Goal: Answer question/provide support: Share knowledge or assist other users

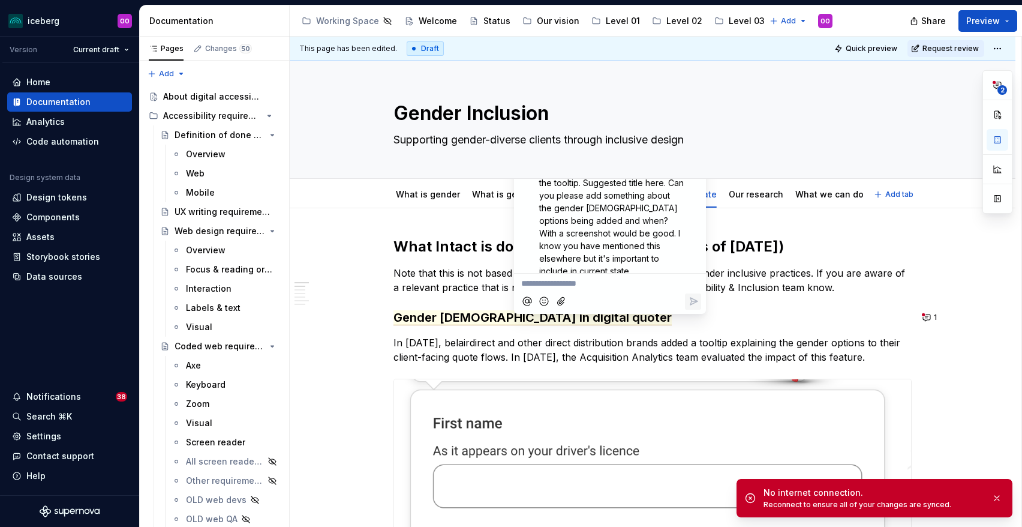
scroll to position [5, 0]
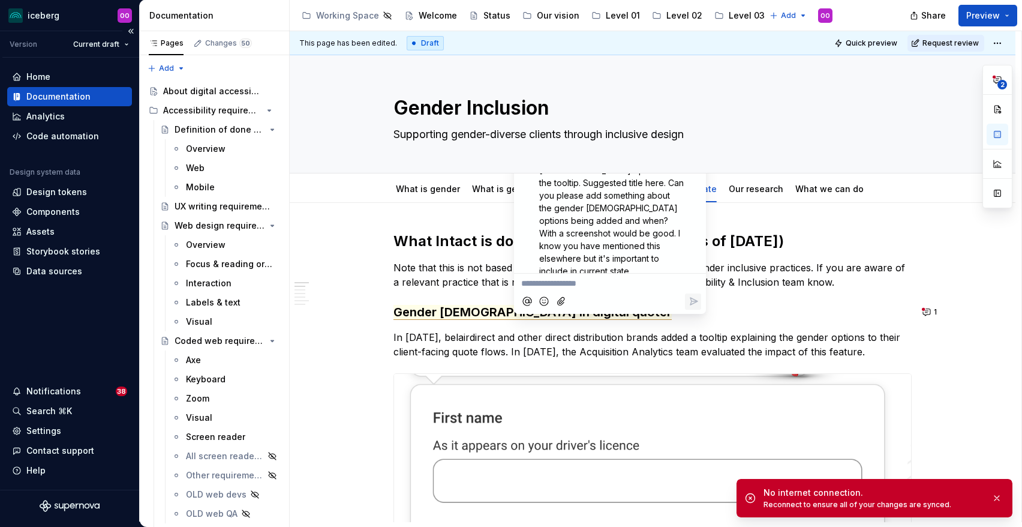
type textarea "*"
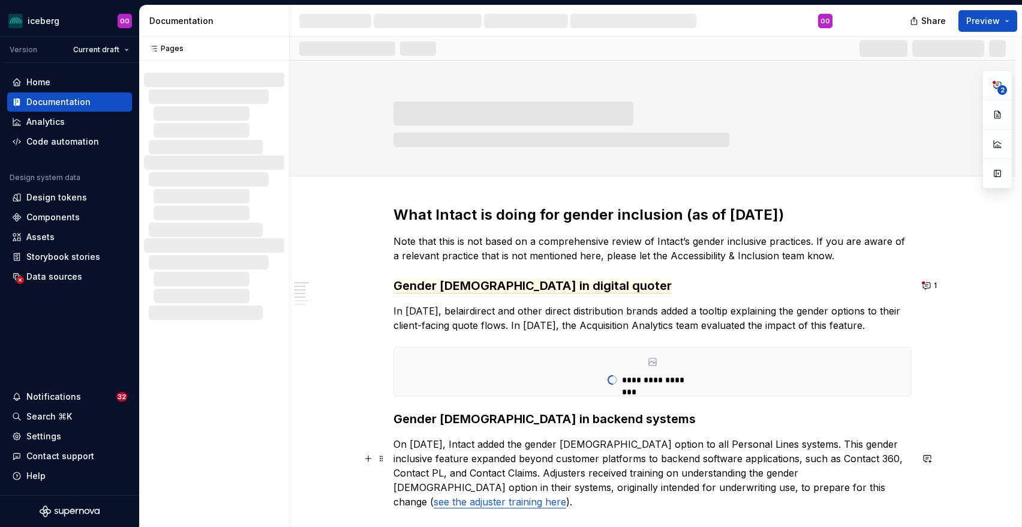
scroll to position [152, 0]
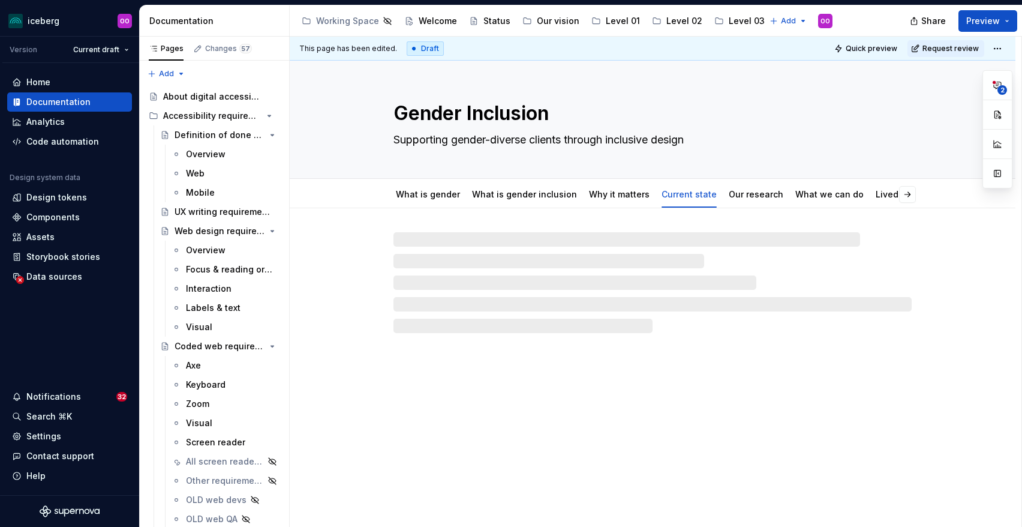
type textarea "*"
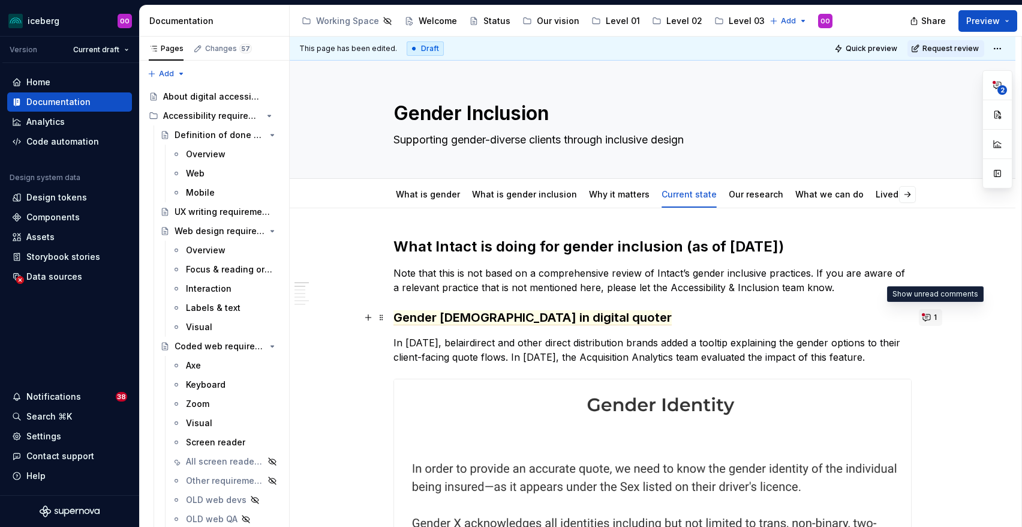
click at [930, 312] on button "1" at bounding box center [930, 317] width 23 height 17
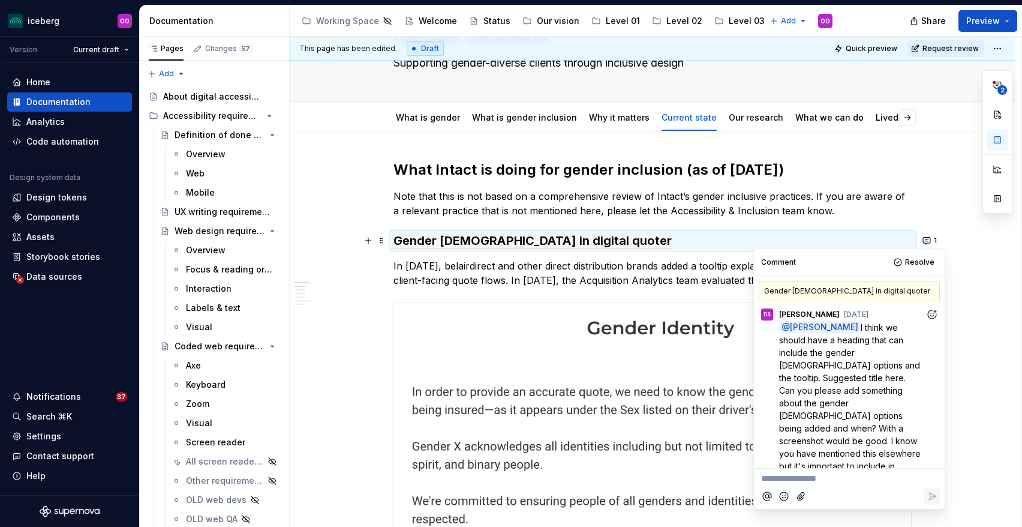
scroll to position [80, 0]
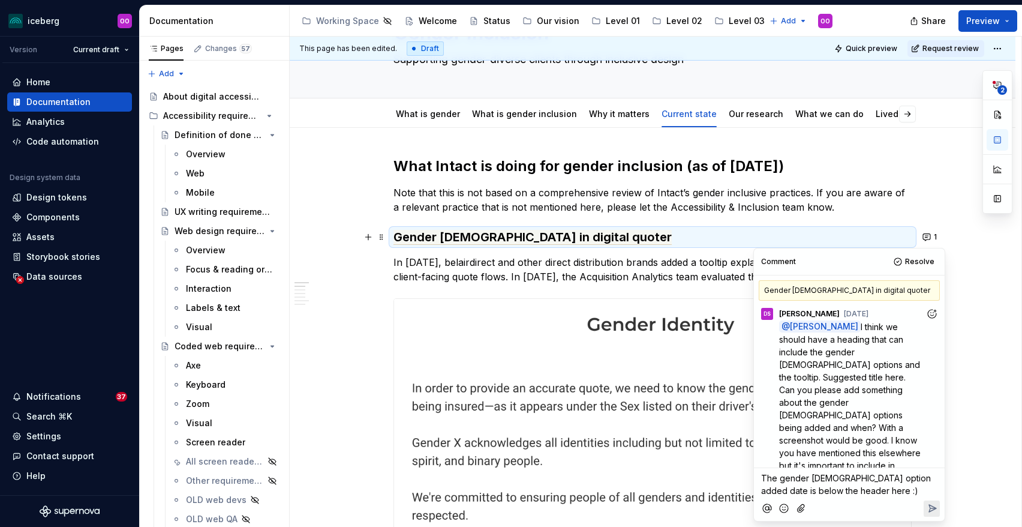
click at [930, 504] on icon "Reply" at bounding box center [932, 507] width 7 height 7
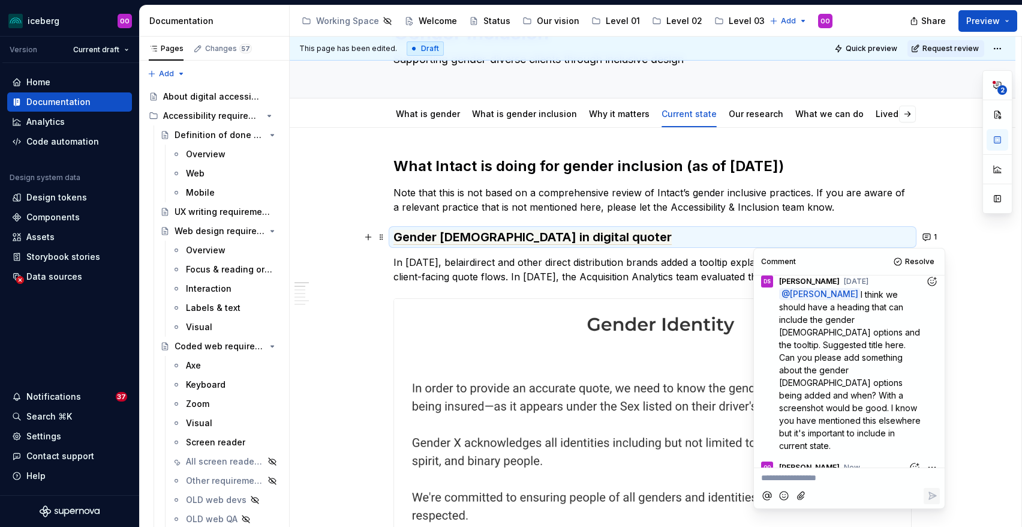
click at [673, 278] on p "In [DATE], belairdirect and other direct distribution brands added a tooltip ex…" at bounding box center [652, 269] width 518 height 29
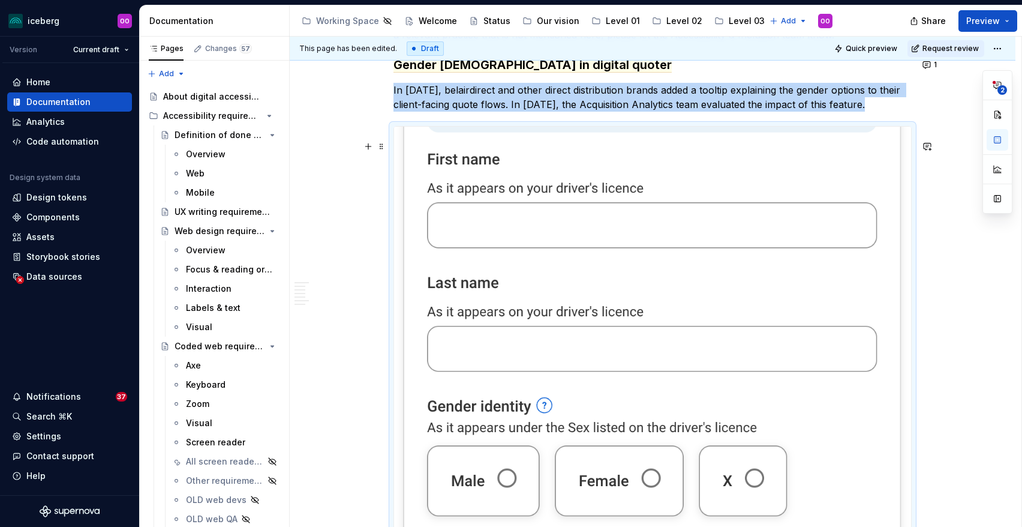
scroll to position [176, 0]
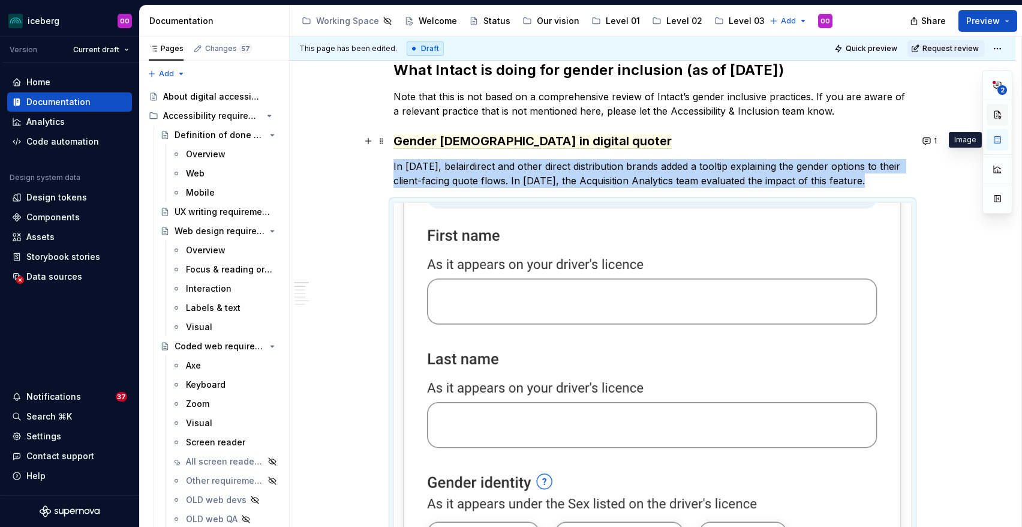
type textarea "*"
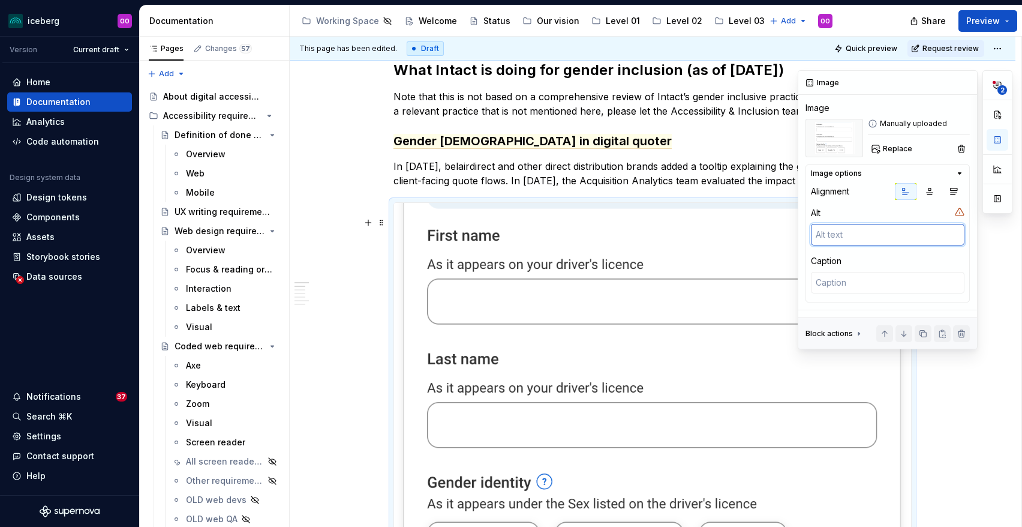
click at [887, 235] on textarea at bounding box center [888, 235] width 154 height 22
type textarea "g"
type textarea "*"
type textarea "ge"
type textarea "*"
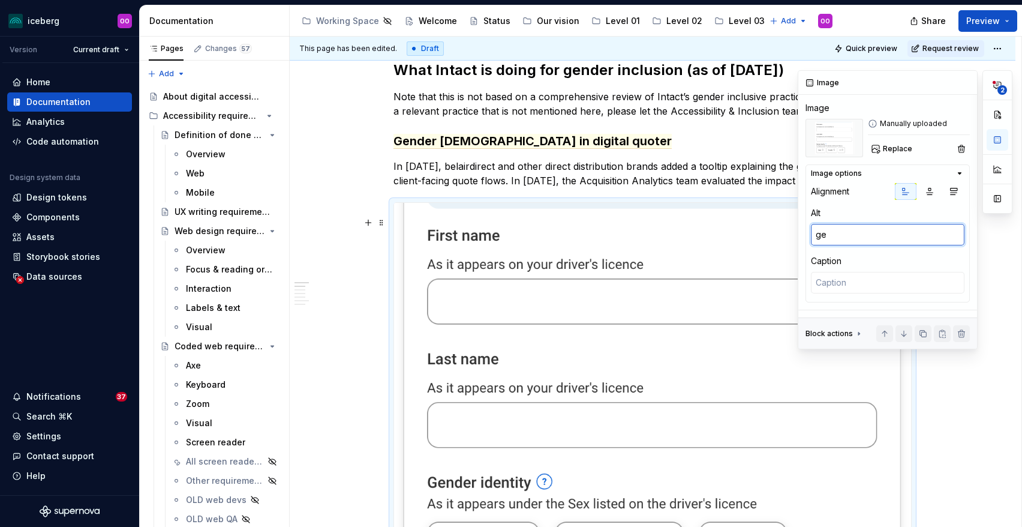
type textarea "gen"
type textarea "*"
type textarea "gende"
type textarea "*"
type textarea "gender"
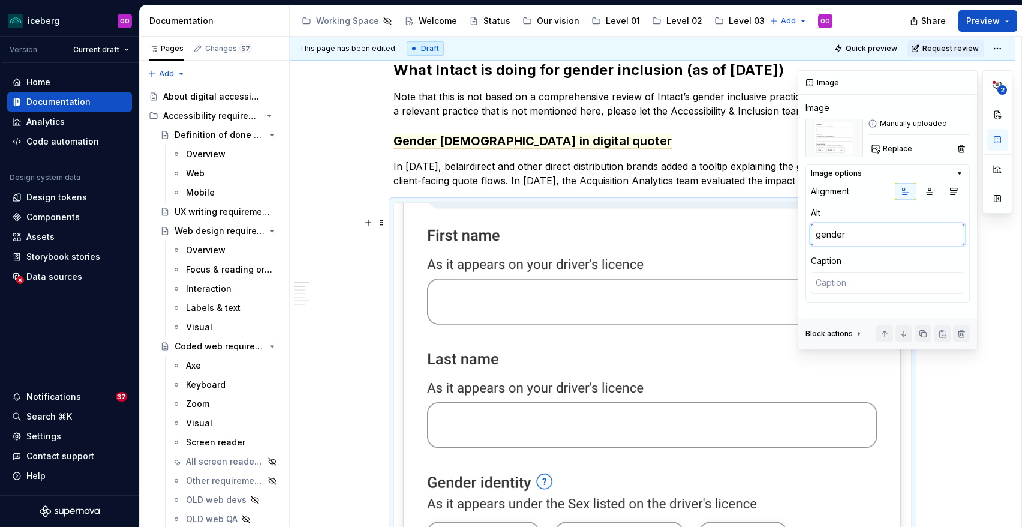
type textarea "*"
type textarea "gender s"
type textarea "*"
type textarea "gender se"
type textarea "*"
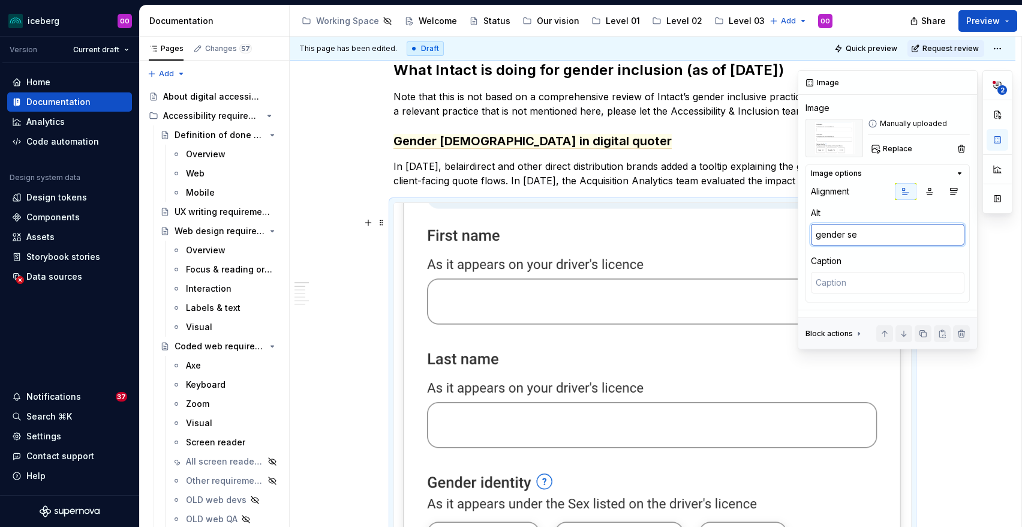
type textarea "gender sec"
type textarea "*"
type textarea "gender sect"
type textarea "*"
type textarea "gender secti"
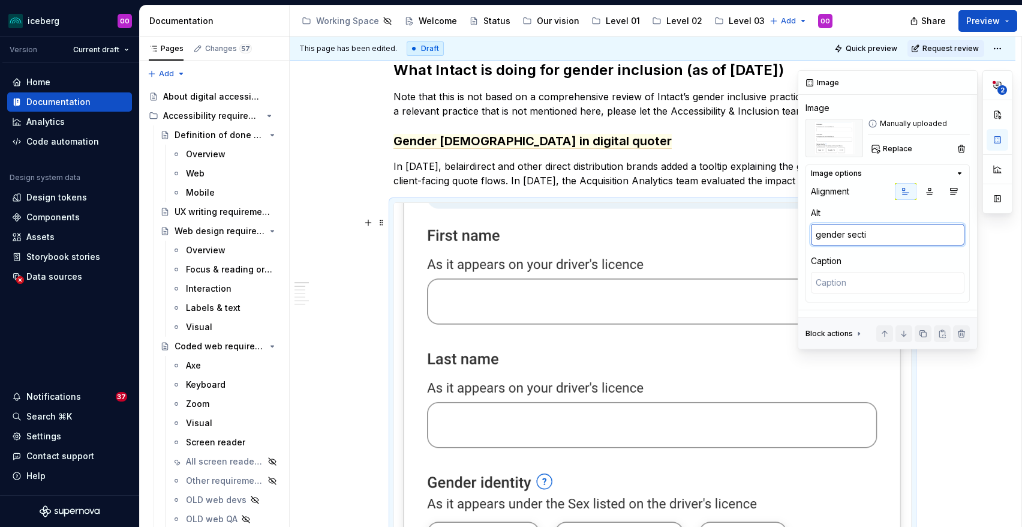
type textarea "*"
type textarea "gender section"
type textarea "*"
type textarea "gender section"
type textarea "*"
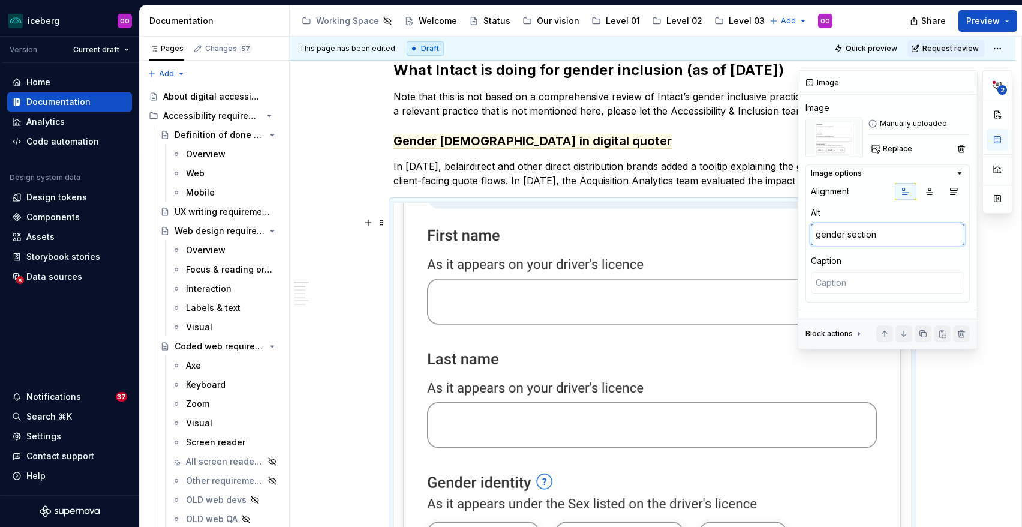
type textarea "gender section i"
type textarea "*"
type textarea "gender section in"
type textarea "*"
type textarea "gender section in"
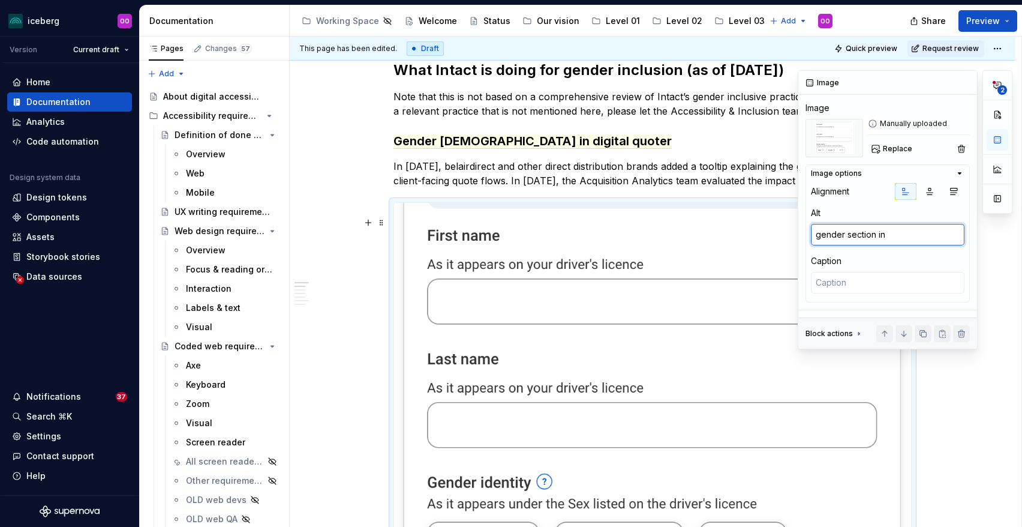
type textarea "*"
type textarea "gender section in t"
type textarea "*"
type textarea "gender section in th"
type textarea "*"
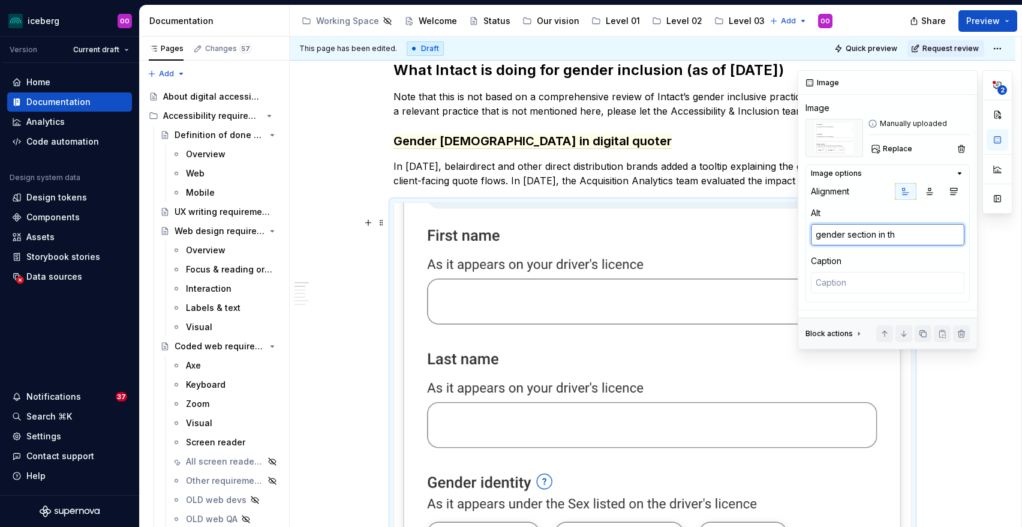
type textarea "gender section in the"
type textarea "*"
click at [821, 235] on textarea "gender section in the" at bounding box center [888, 235] width 154 height 22
type textarea "ender section in the"
type textarea "*"
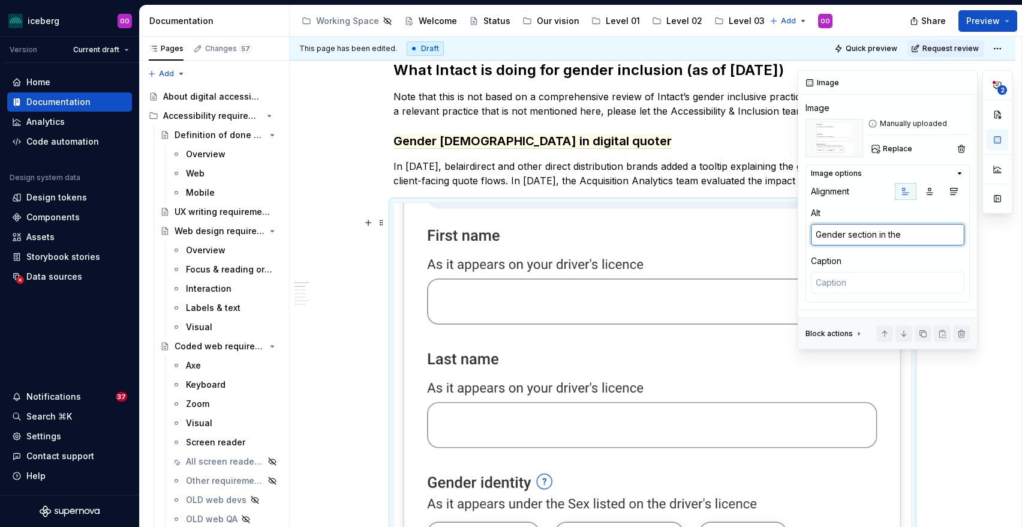
click at [904, 237] on textarea "Gender section in the" at bounding box center [888, 235] width 154 height 22
type textarea "Gender section in the co"
type textarea "*"
type textarea "Gender section in the con"
type textarea "*"
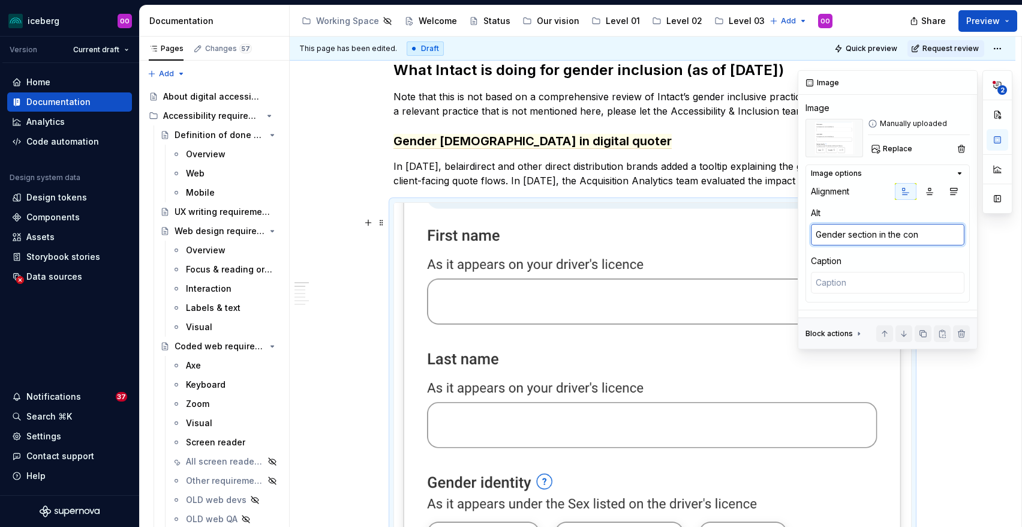
type textarea "Gender section in the co"
type textarea "*"
type textarea "Gender section in the c"
type textarea "*"
type textarea "Gender section in the"
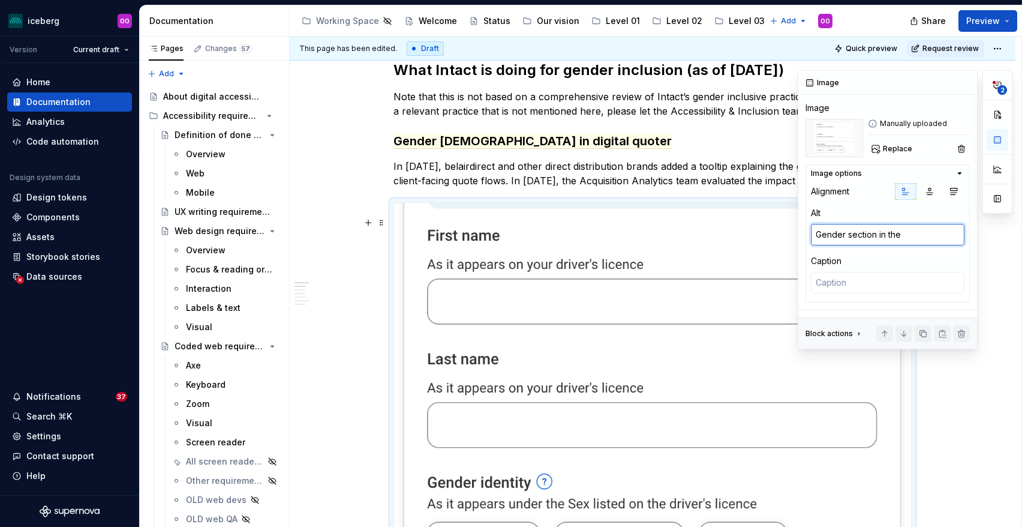
type textarea "*"
type textarea "Gender section in the c"
type textarea "*"
type textarea "Gender section in the co"
type textarea "*"
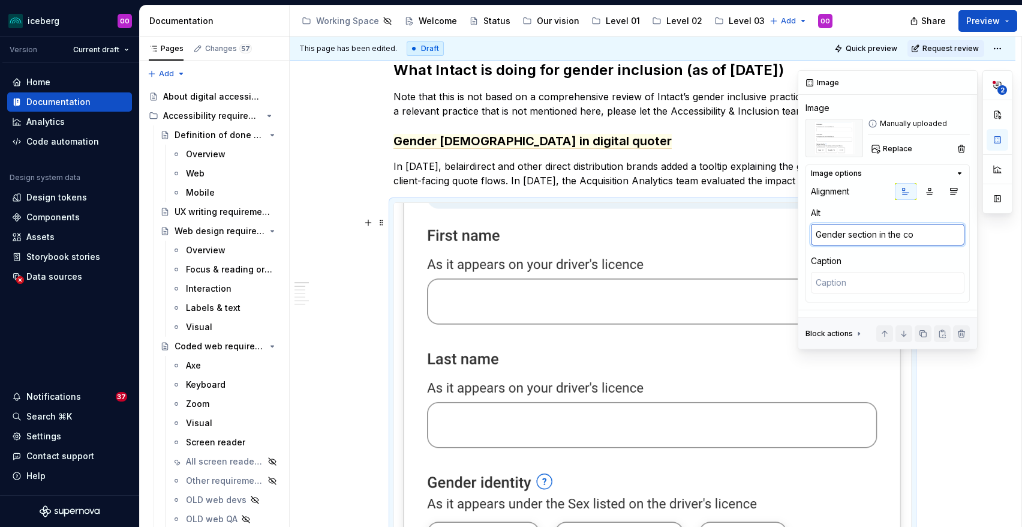
type textarea "Gender section in the con"
type textarea "*"
type textarea "Gender section in the conta"
type textarea "*"
type textarea "Gender section in the contac"
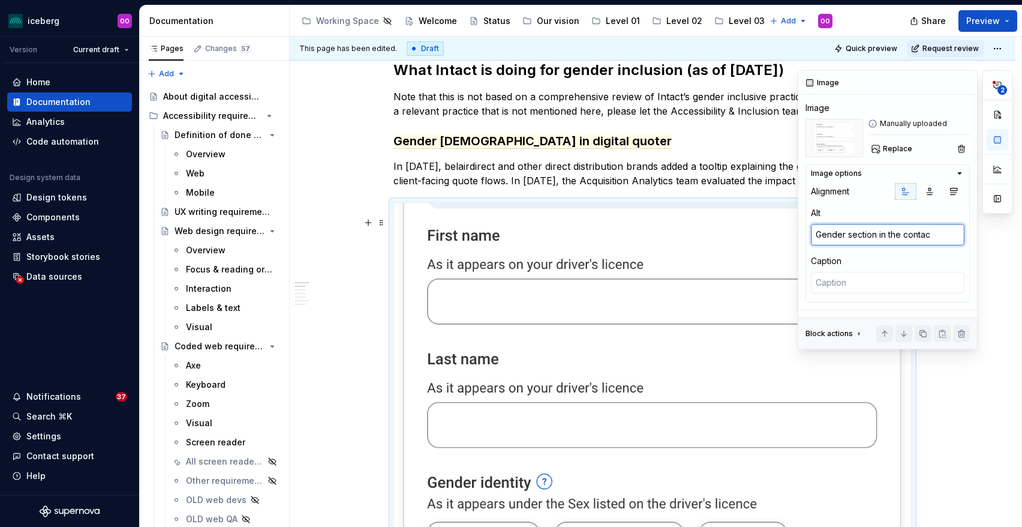
type textarea "*"
type textarea "Gender section in the contact"
type textarea "*"
type textarea "Gender section in the contact"
type textarea "*"
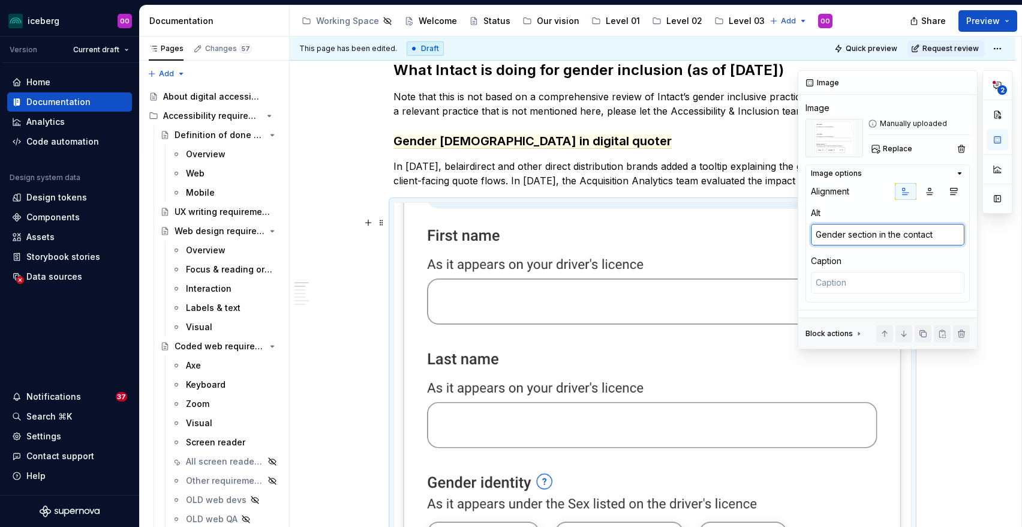
type textarea "Gender section in the contact"
type textarea "*"
type textarea "Gender section in the contac"
type textarea "*"
type textarea "Gender section in the conta"
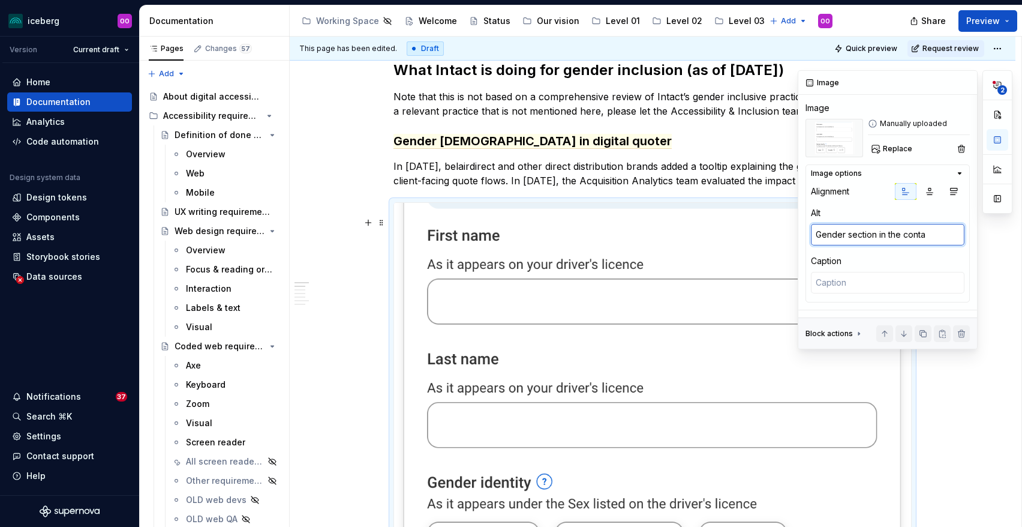
type textarea "*"
type textarea "Gender section in the cont"
type textarea "*"
type textarea "Gender section in the con"
type textarea "*"
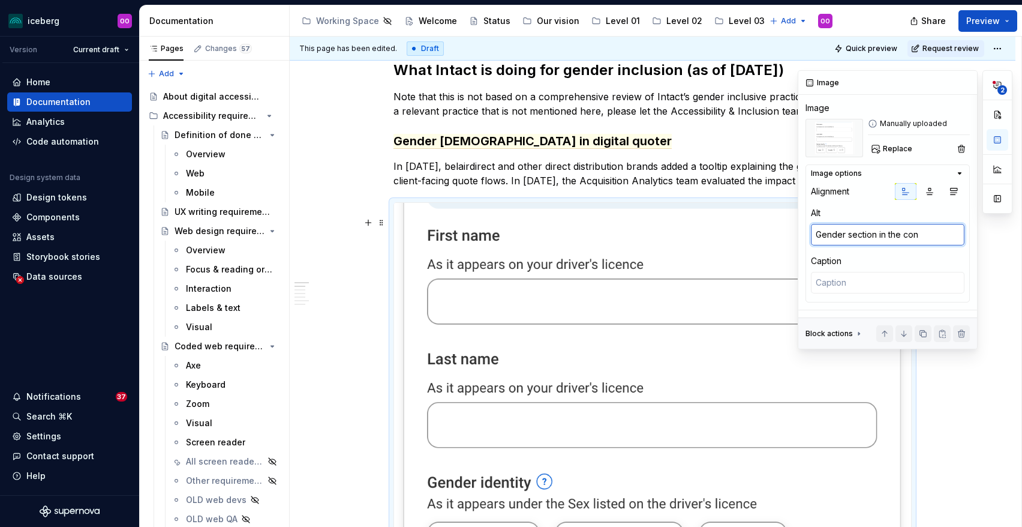
type textarea "Gender section in the co"
type textarea "*"
type textarea "Gender section in the c"
type textarea "*"
type textarea "Gender section in the"
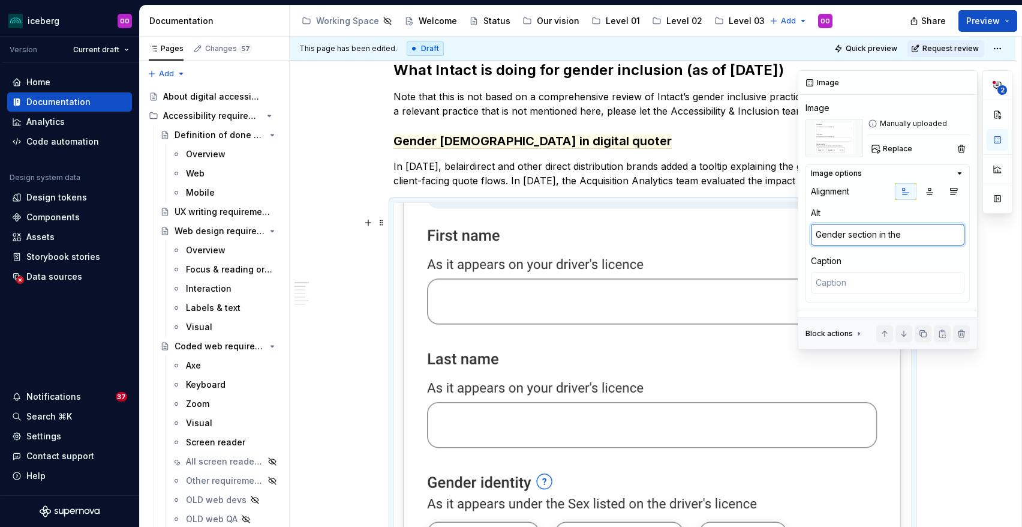
type textarea "*"
type textarea "Gender section in the d"
type textarea "*"
type textarea "Gender section in the dd"
type textarea "*"
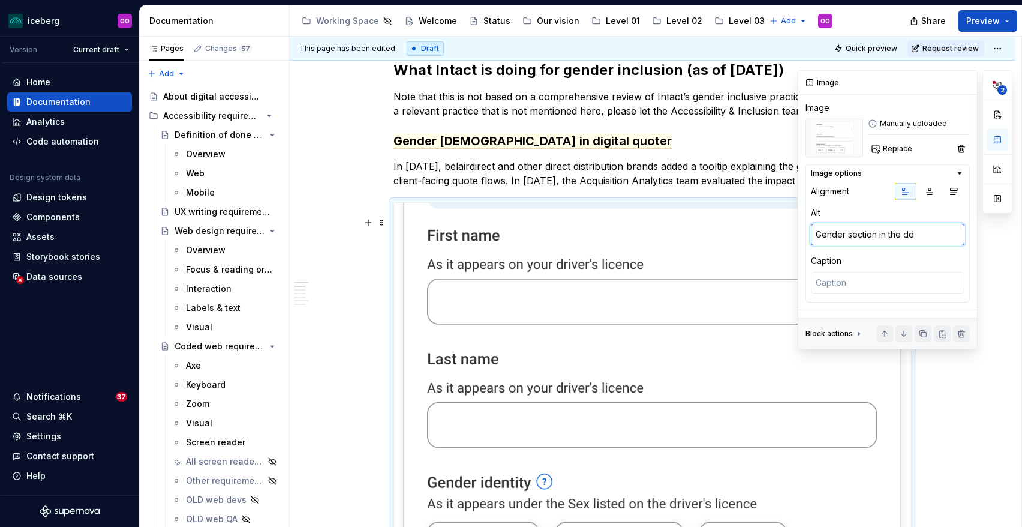
type textarea "Gender section in the d"
type textarea "*"
type textarea "Gender section in the dr"
type textarea "*"
type textarea "Gender section in the dri"
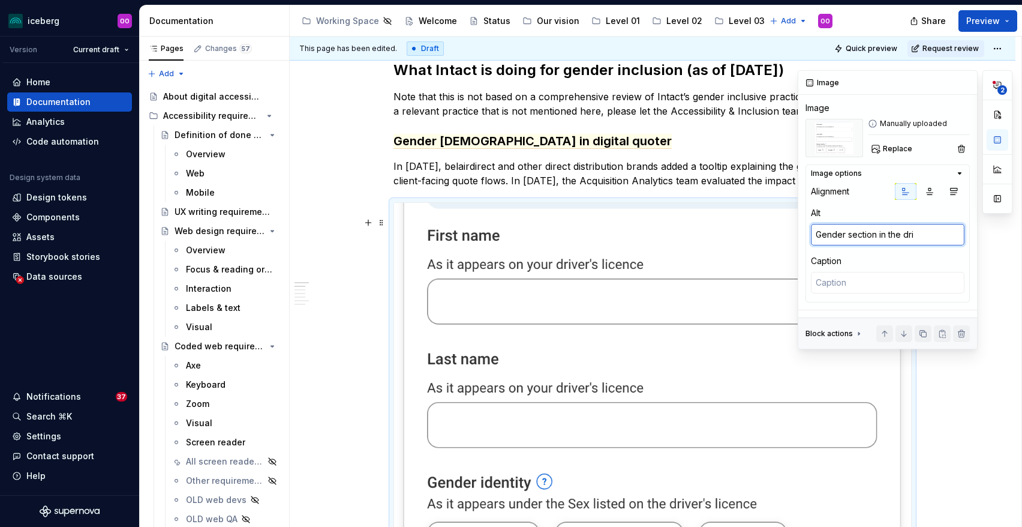
type textarea "*"
type textarea "Gender section in the driv"
type textarea "*"
type textarea "Gender section in the drive"
type textarea "*"
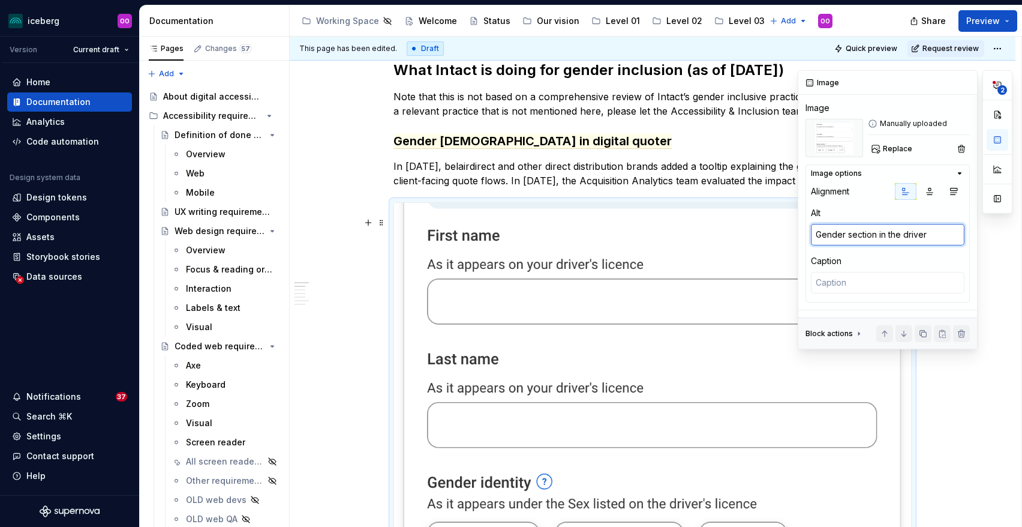
type textarea "Gender section in the driver"
type textarea "*"
type textarea "Gender section in the driver c"
type textarea "*"
type textarea "Gender section in the driver co"
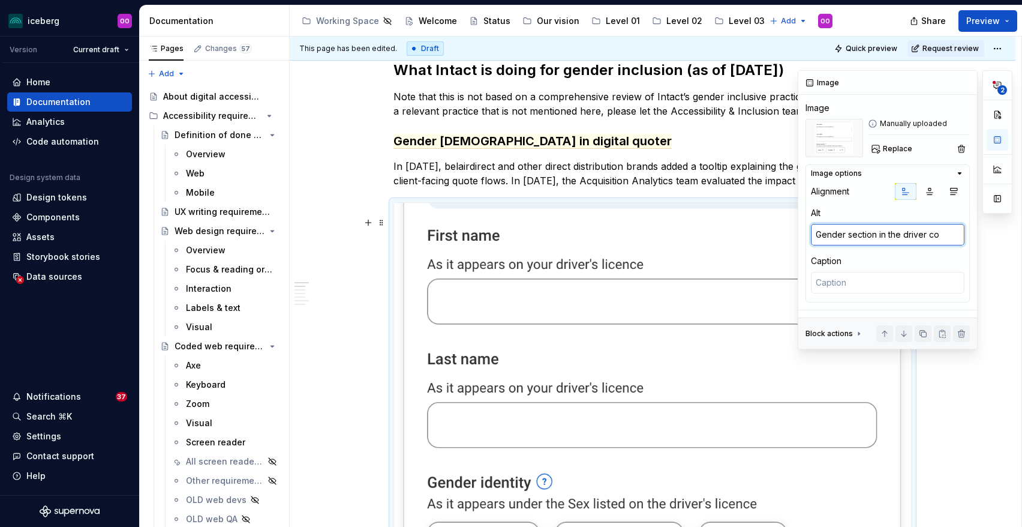
type textarea "*"
type textarea "Gender section in the driver con"
type textarea "*"
type textarea "Gender section in the driver conta"
type textarea "*"
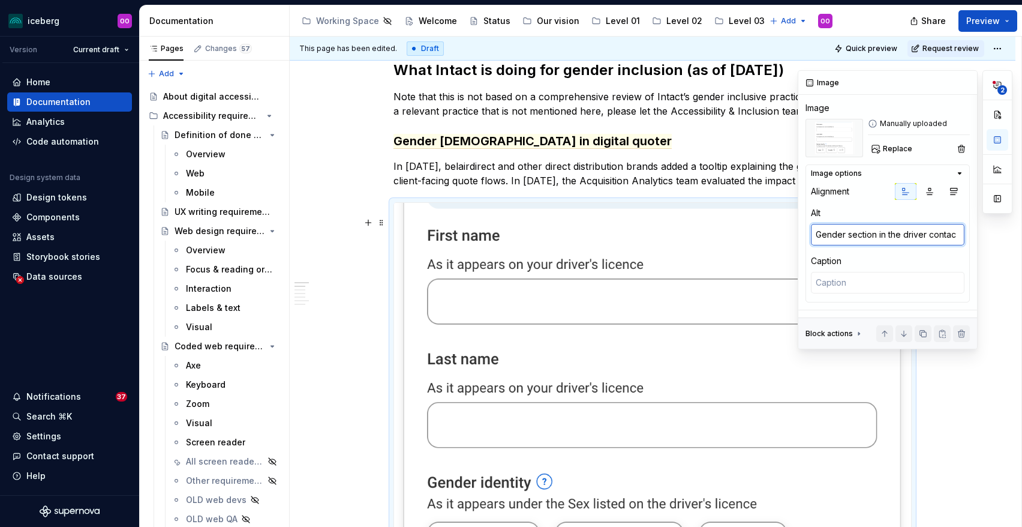
type textarea "Gender section in the driver contact"
type textarea "*"
type textarea "Gender section in the driver contact"
type textarea "*"
type textarea "Gender section in the driver contact p"
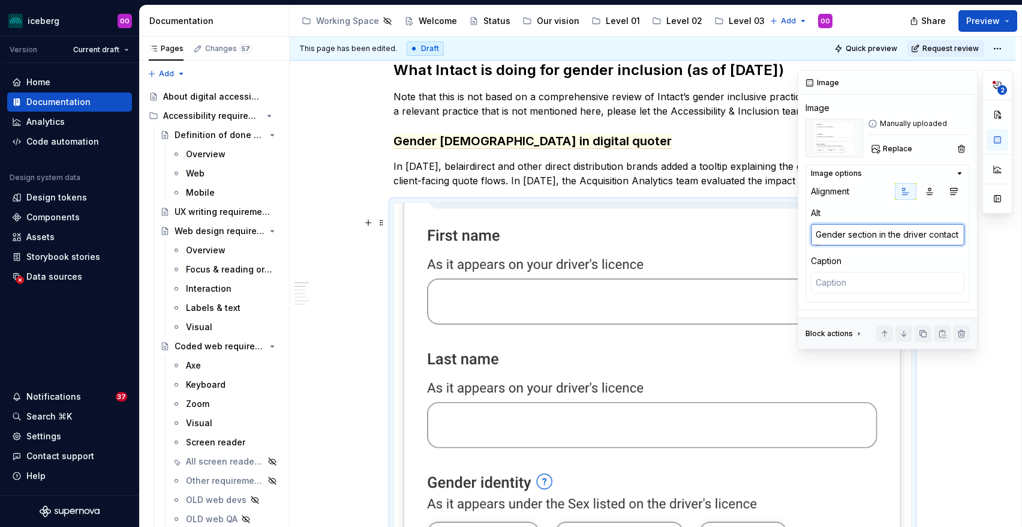
type textarea "*"
type textarea "Gender section in the driver contact pa"
type textarea "*"
type textarea "Gender section in the driver contact pag"
type textarea "*"
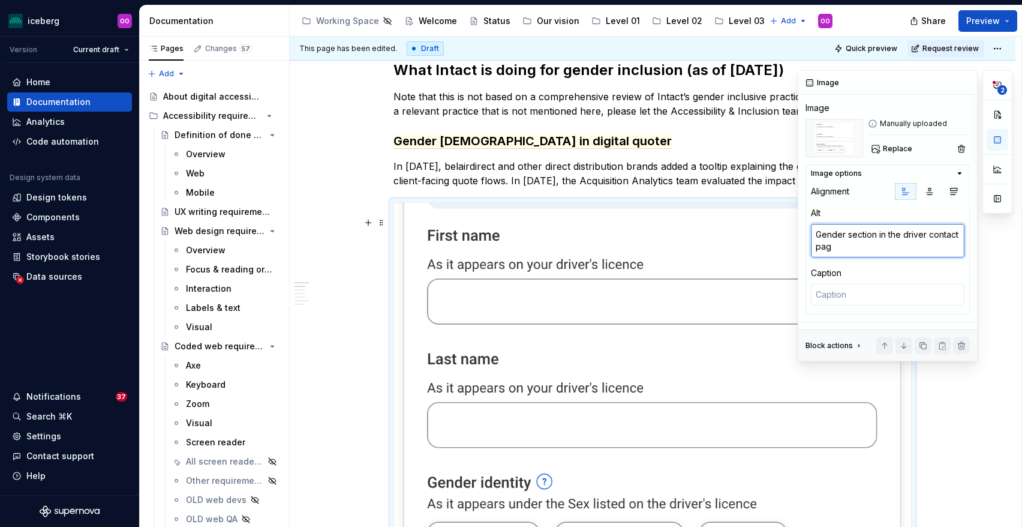
type textarea "Gender section in the driver contact page"
type textarea "*"
type textarea "Gender section in the driver contact page"
click at [886, 293] on textarea at bounding box center [888, 295] width 154 height 22
type textarea "G"
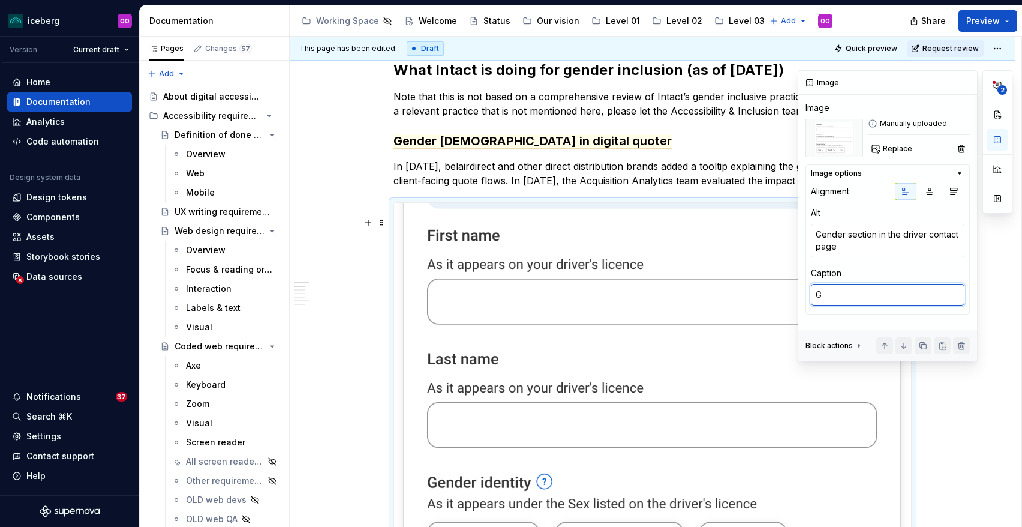
type textarea "*"
type textarea "Ge"
type textarea "*"
type textarea "Gen"
type textarea "*"
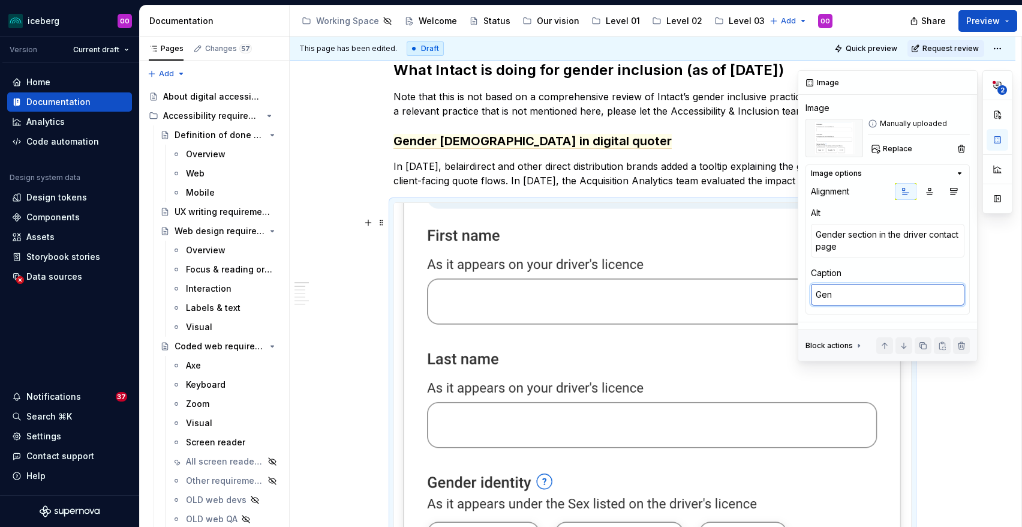
type textarea "Gend"
type textarea "*"
type textarea "Gende"
type textarea "*"
type textarea "Gender"
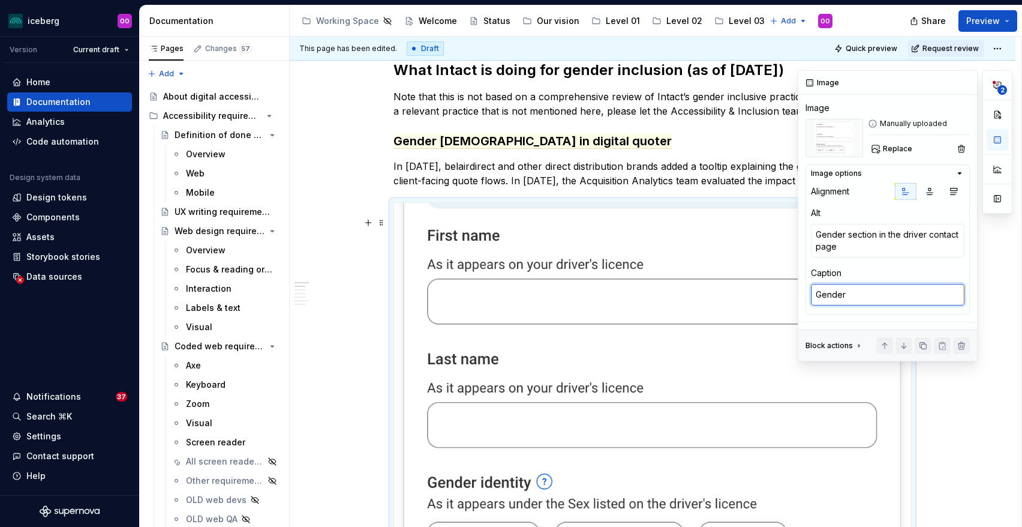
type textarea "*"
type textarea "Gender"
type textarea "*"
type textarea "Gender X"
type textarea "*"
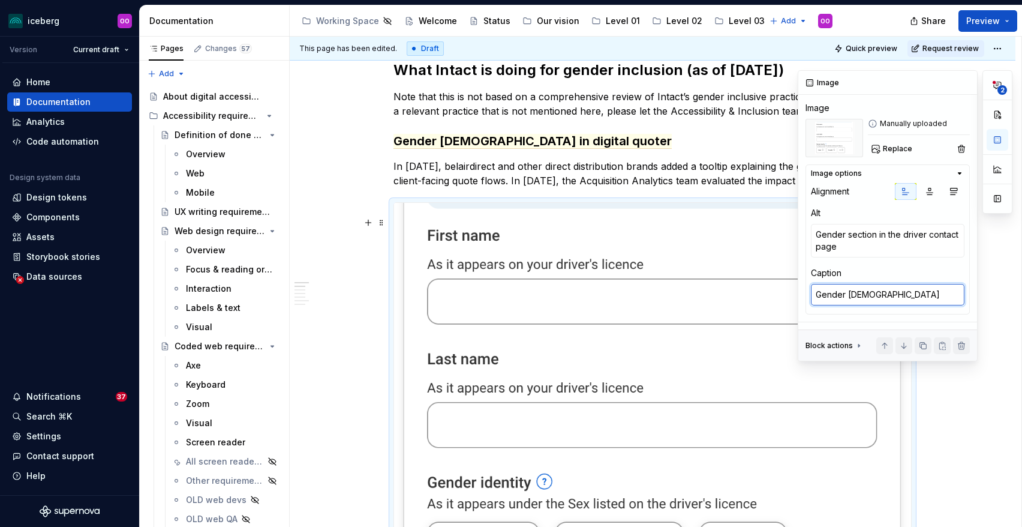
type textarea "Gender X"
type textarea "*"
type textarea "Gender X o"
type textarea "*"
type textarea "Gender X op"
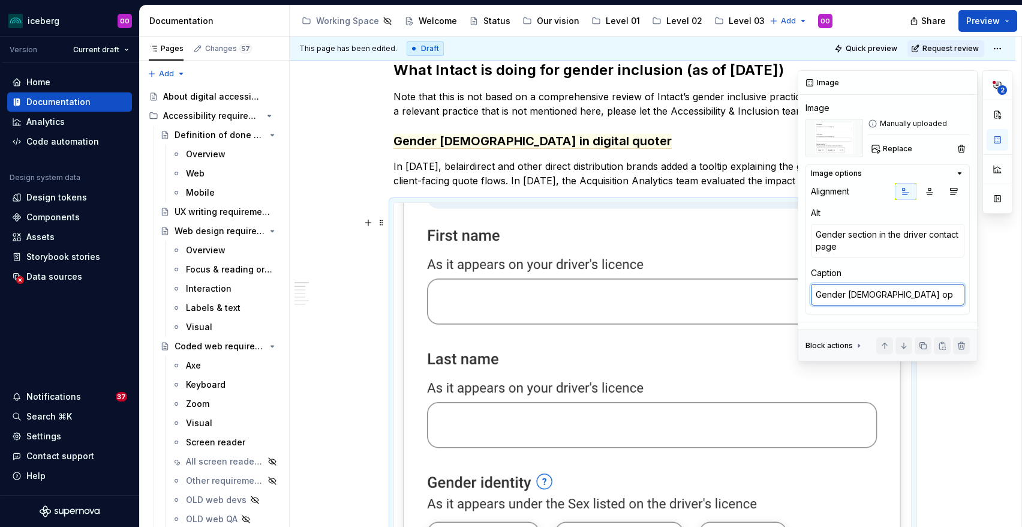
type textarea "*"
type textarea "Gender X opt"
type textarea "*"
type textarea "Gender X opti"
type textarea "*"
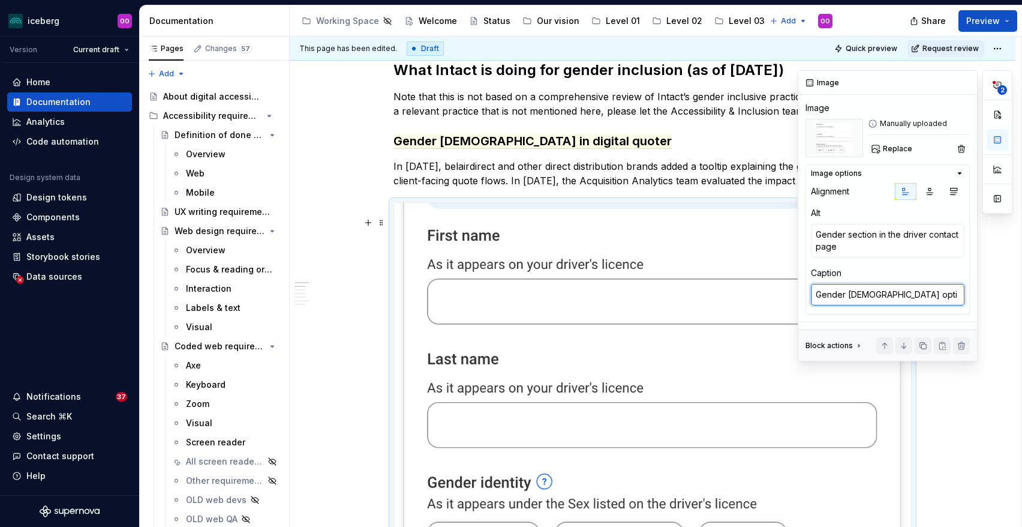
type textarea "Gender X optin"
type textarea "*"
type textarea "Gender X optino"
type textarea "*"
type textarea "Gender X optino"
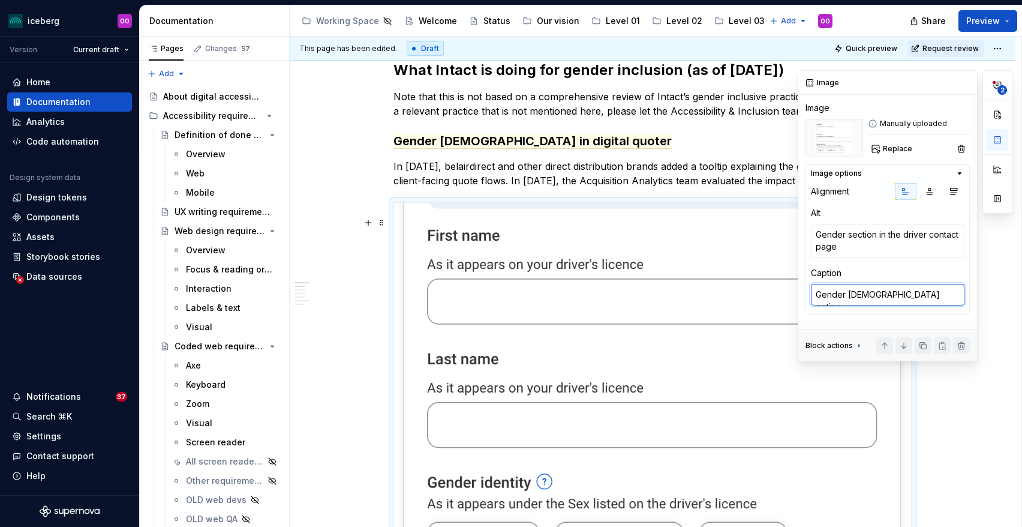
type textarea "*"
type textarea "Gender X optin"
type textarea "*"
type textarea "Gender X opti"
type textarea "*"
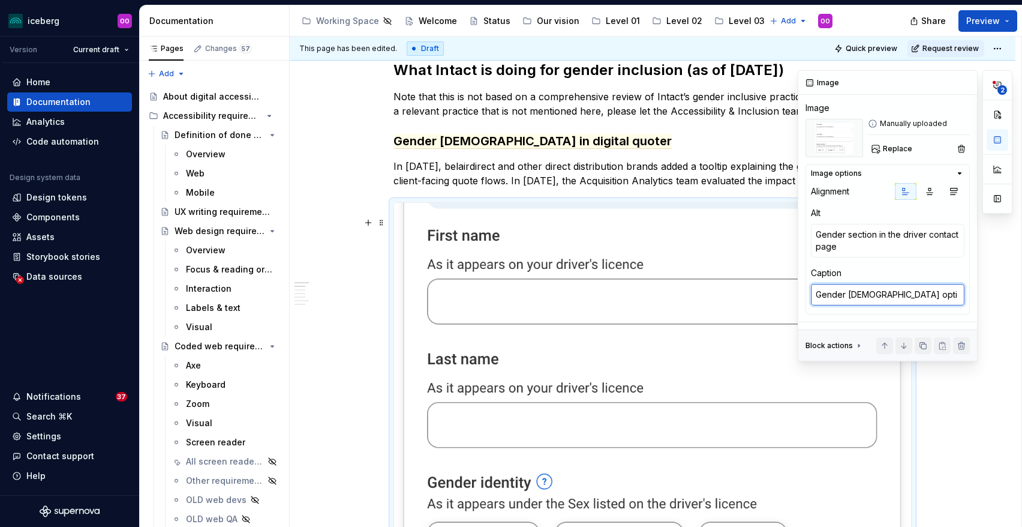
type textarea "Gender X optip"
type textarea "*"
type textarea "Gender X opti"
type textarea "*"
type textarea "Gender X optio"
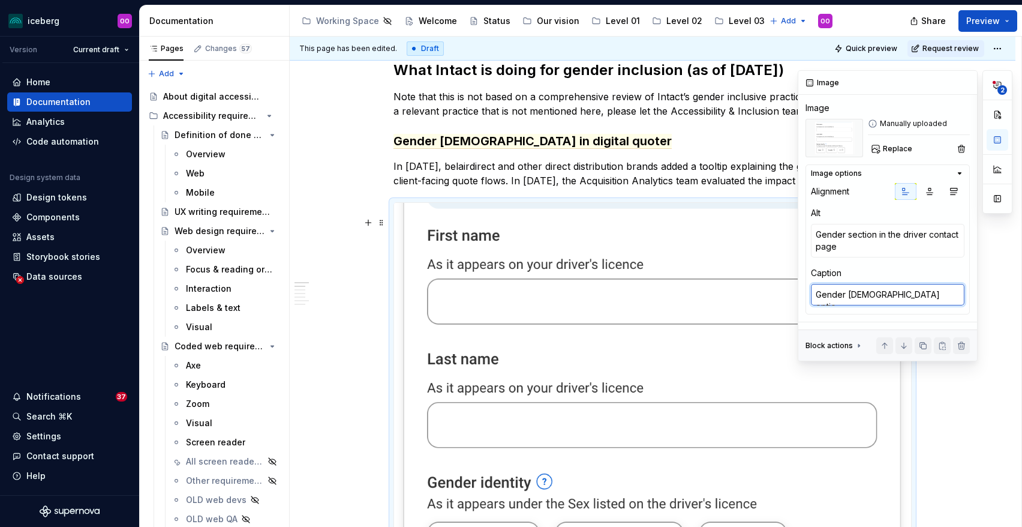
type textarea "*"
type textarea "Gender X option"
type textarea "*"
type textarea "Gender X option i"
type textarea "*"
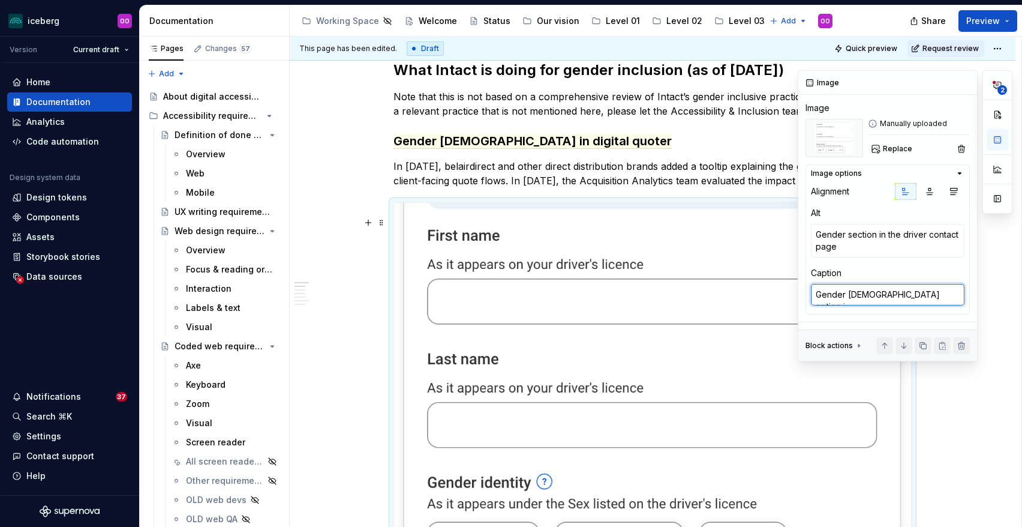
type textarea "Gender X option in"
type textarea "*"
type textarea "Gender X option in c"
type textarea "*"
type textarea "Gender X option in co"
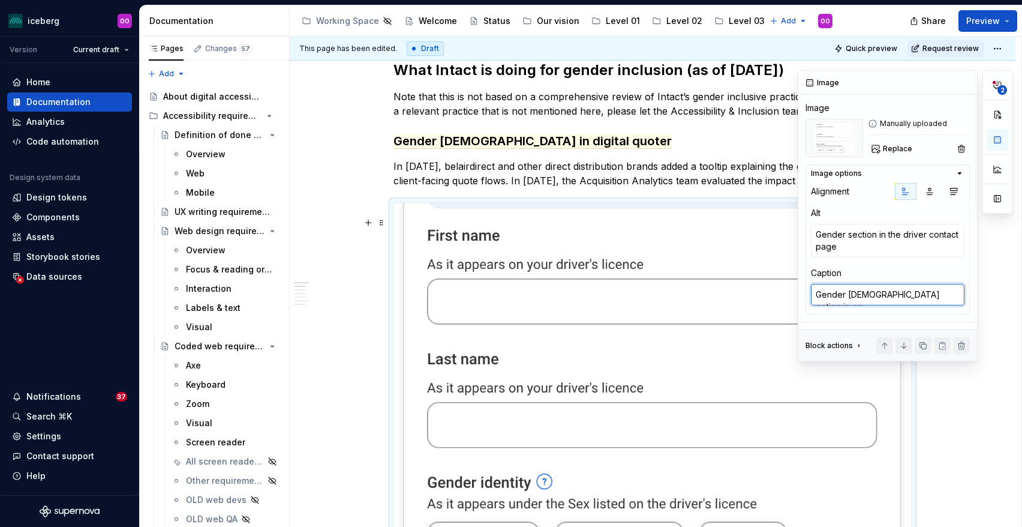
type textarea "*"
type textarea "Gender X option in con"
type textarea "*"
type textarea "Gender X option in conta"
type textarea "*"
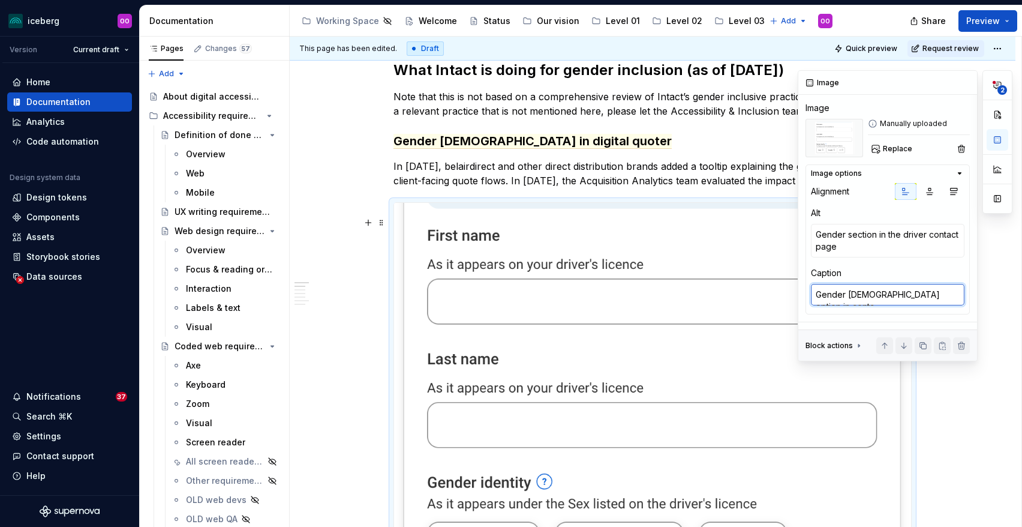
type textarea "Gender X option in contac"
type textarea "*"
type textarea "Gender X option in contact"
type textarea "*"
type textarea "Gender X option in contac"
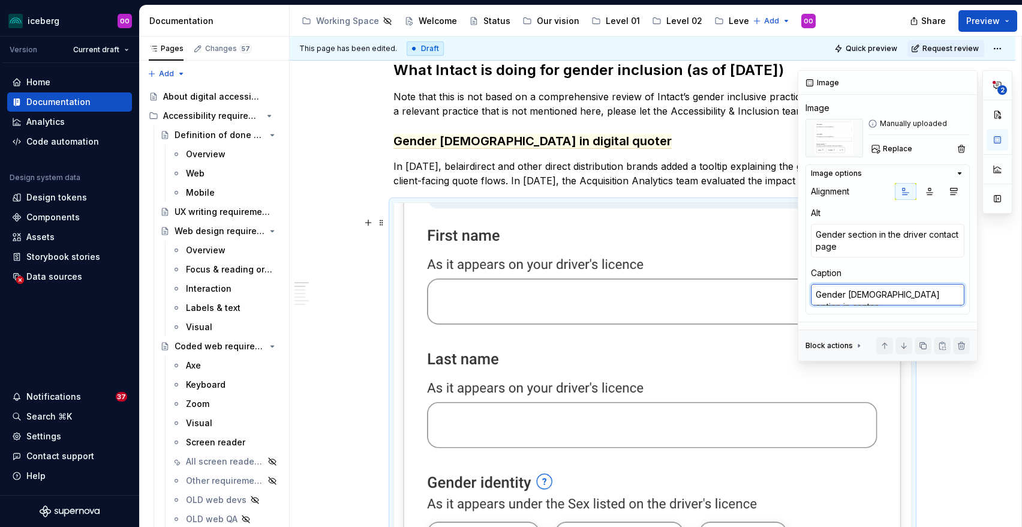
type textarea "*"
type textarea "Gender X option in conta"
type textarea "*"
type textarea "Gender X option in cont"
type textarea "*"
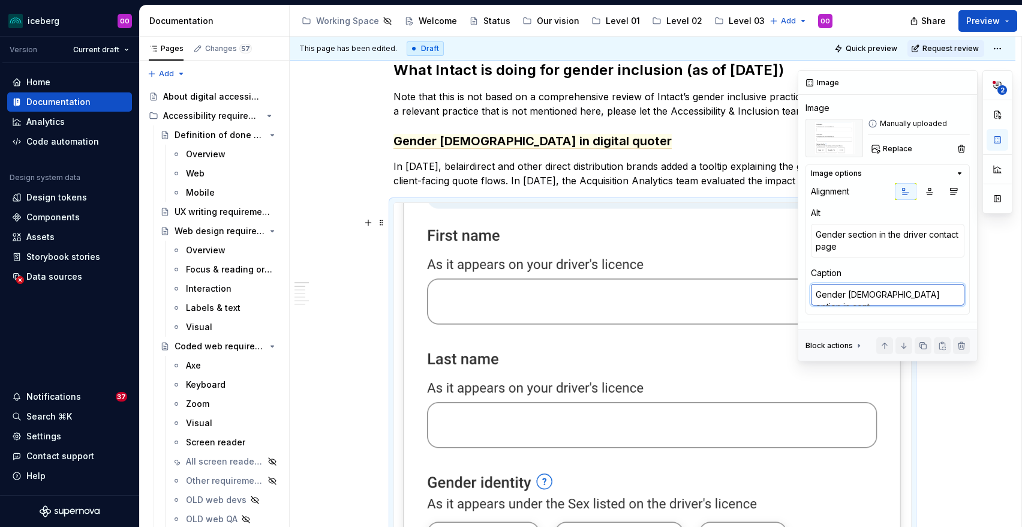
type textarea "Gender X option in con"
type textarea "*"
type textarea "Gender X option in co"
type textarea "*"
type textarea "Gender X option in c"
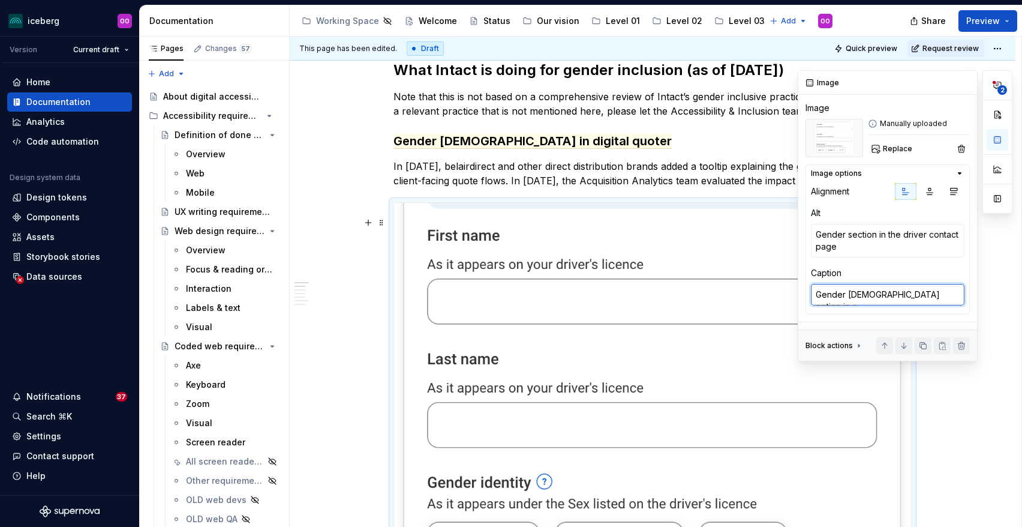
type textarea "*"
type textarea "Gender X option in"
type textarea "*"
type textarea "Gender X option in"
type textarea "*"
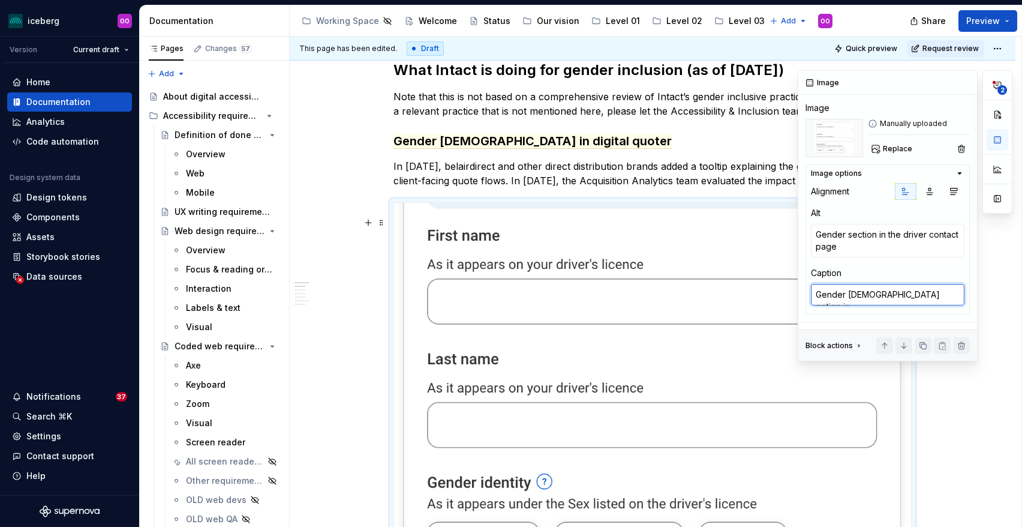
type textarea "Gender X option i"
type textarea "*"
type textarea "Gender X option"
type textarea "*"
type textarea "Gender X option o"
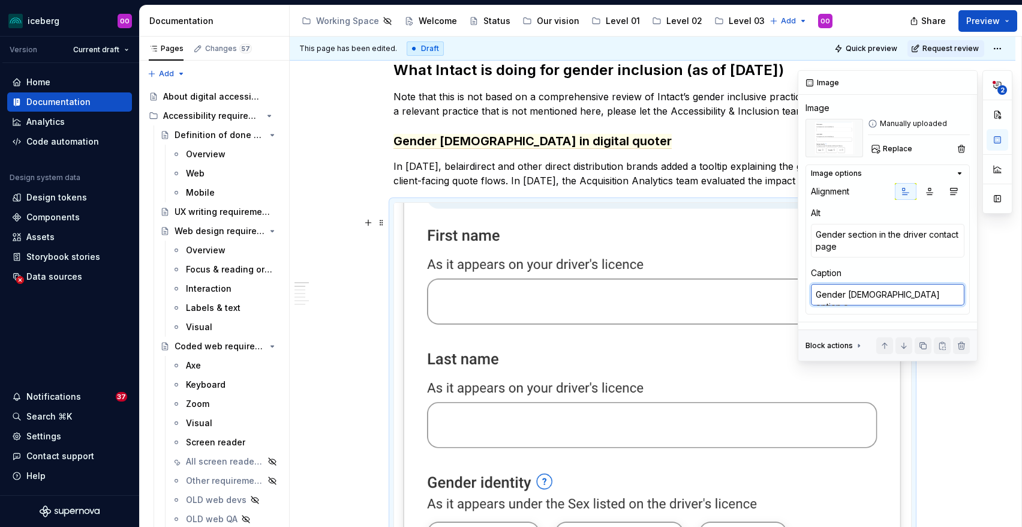
type textarea "*"
click at [825, 250] on textarea "Gender section in the driver contact page" at bounding box center [888, 241] width 154 height 34
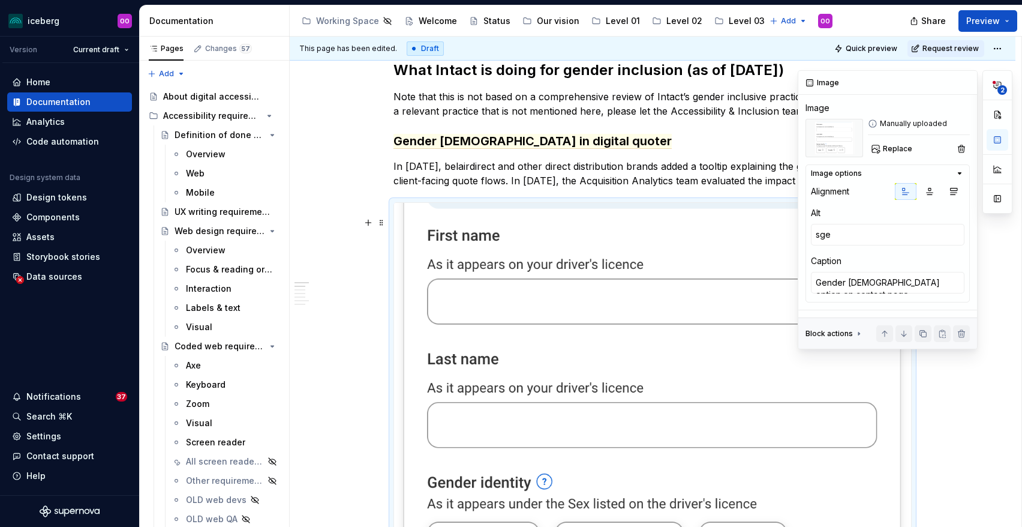
click at [832, 247] on div "sge" at bounding box center [888, 236] width 154 height 24
click at [838, 238] on textarea "sge" at bounding box center [888, 235] width 154 height 22
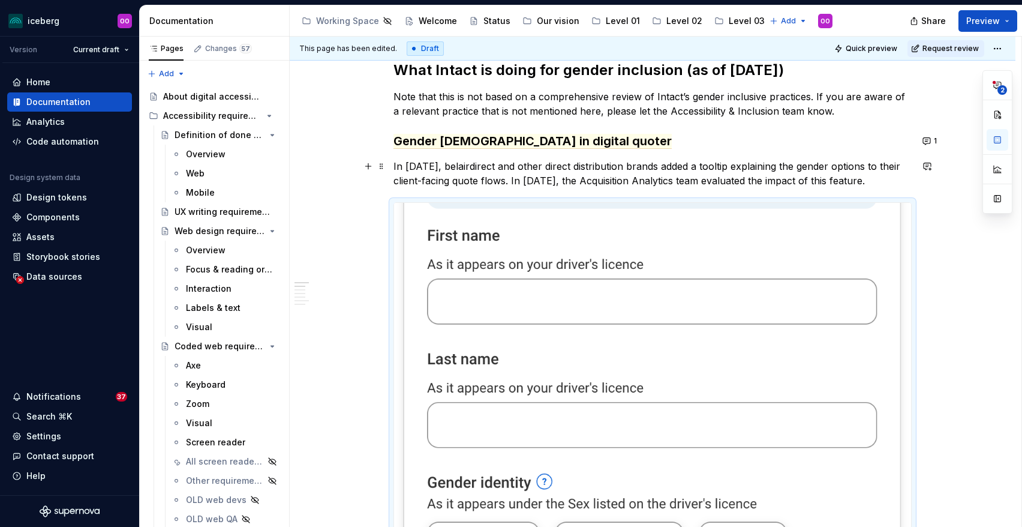
click at [761, 180] on p "In [DATE], belairdirect and other direct distribution brands added a tooltip ex…" at bounding box center [652, 173] width 518 height 29
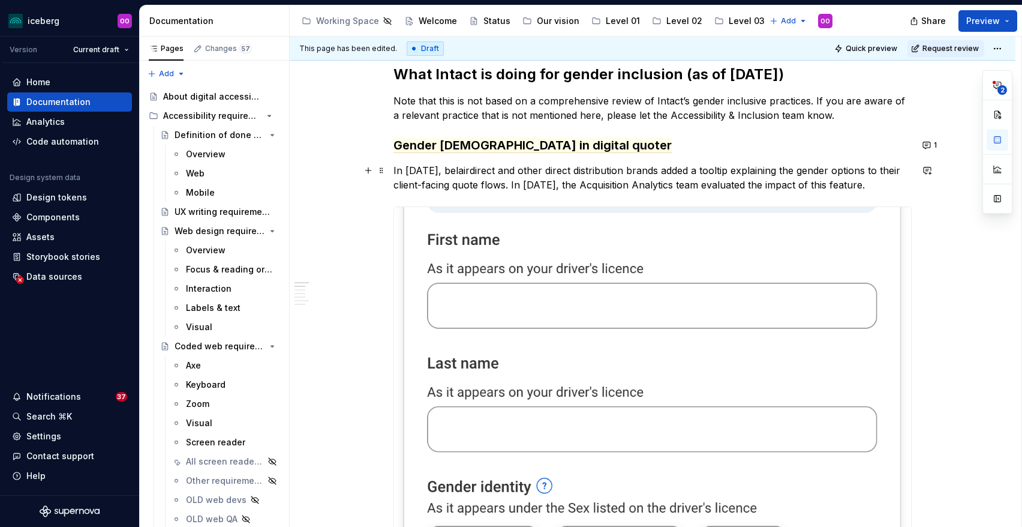
scroll to position [83, 0]
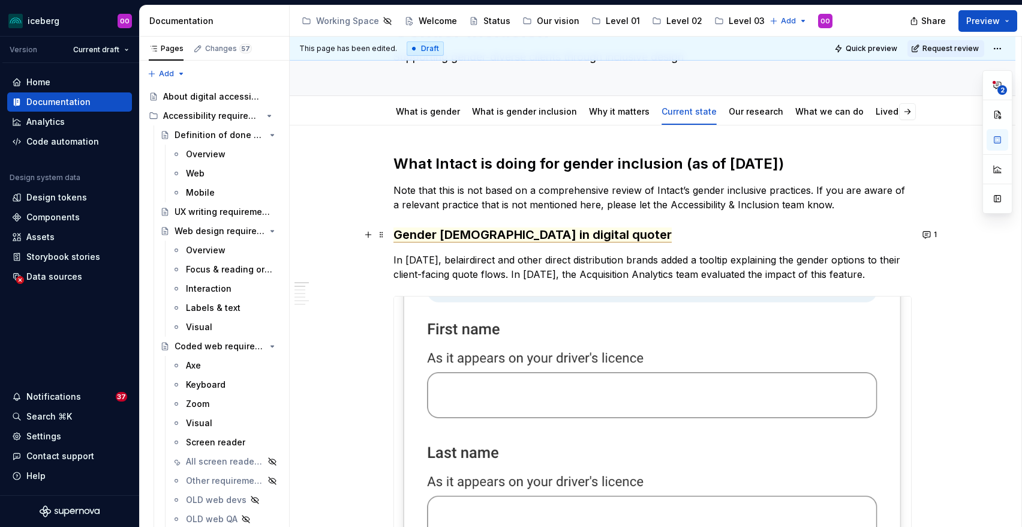
click at [534, 238] on span "Gender [DEMOGRAPHIC_DATA] in digital quoter" at bounding box center [532, 234] width 278 height 15
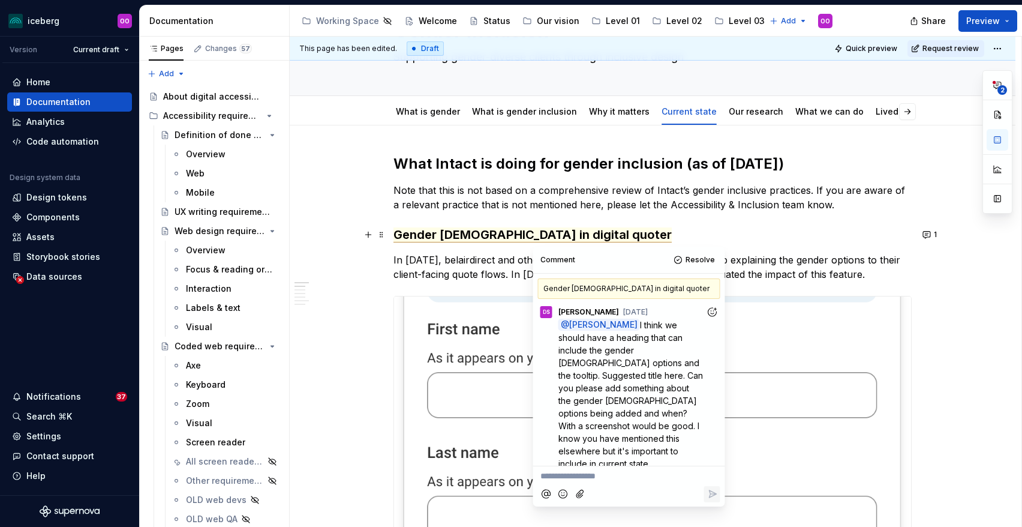
scroll to position [32, 0]
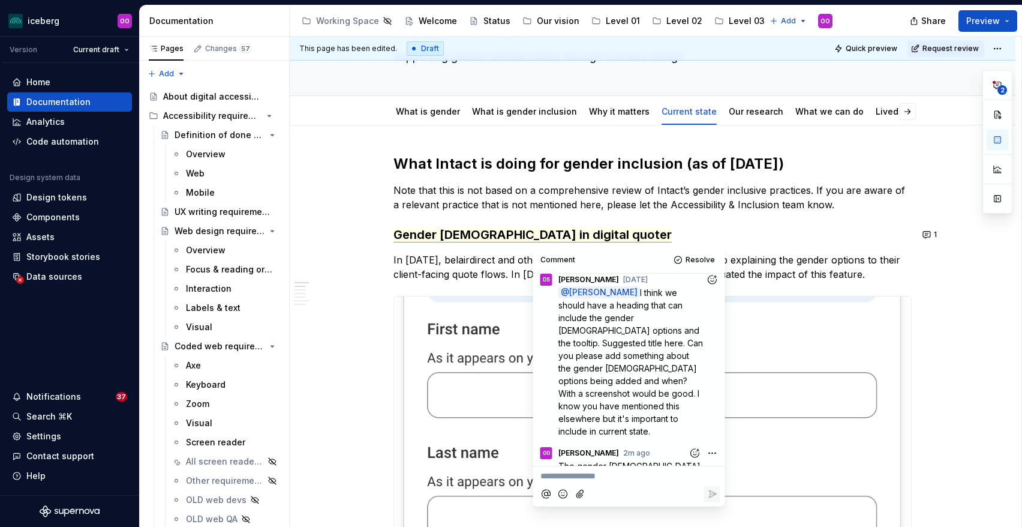
click at [597, 228] on h3 "Gender [DEMOGRAPHIC_DATA] in digital quoter" at bounding box center [652, 234] width 518 height 17
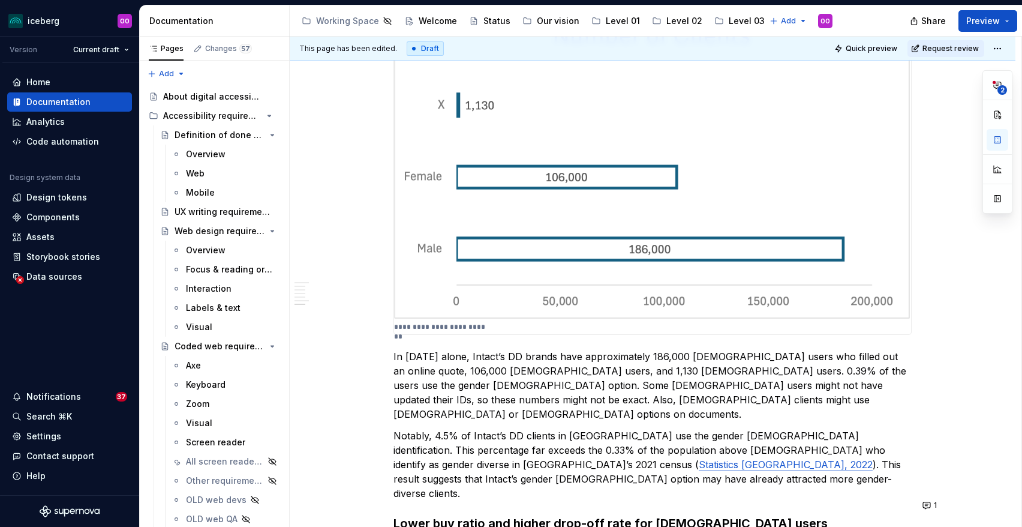
scroll to position [1773, 0]
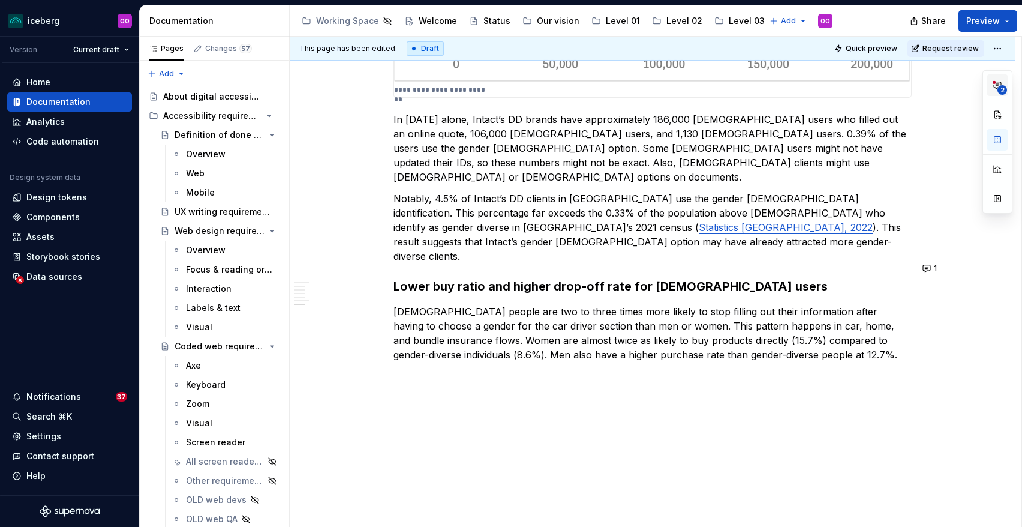
click at [996, 84] on icon "button" at bounding box center [998, 85] width 10 height 10
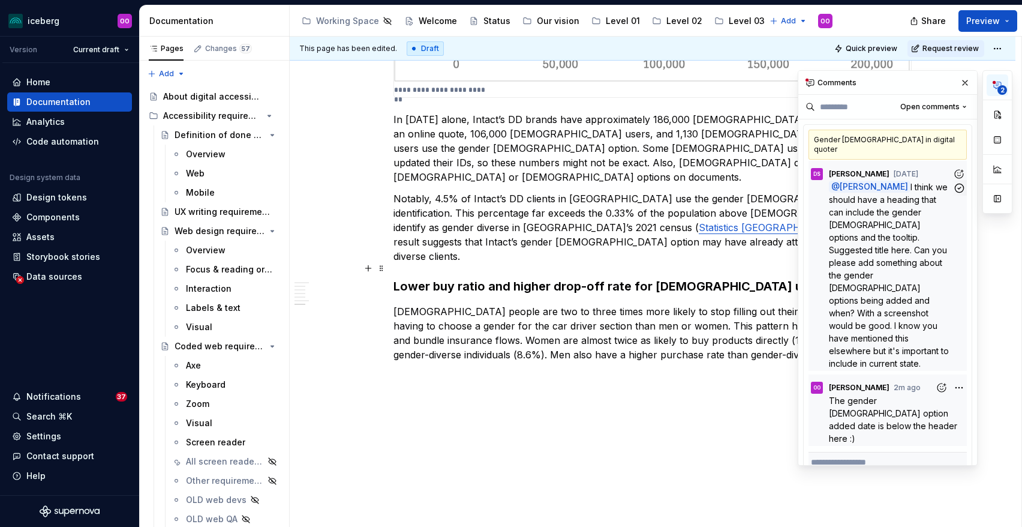
scroll to position [101, 0]
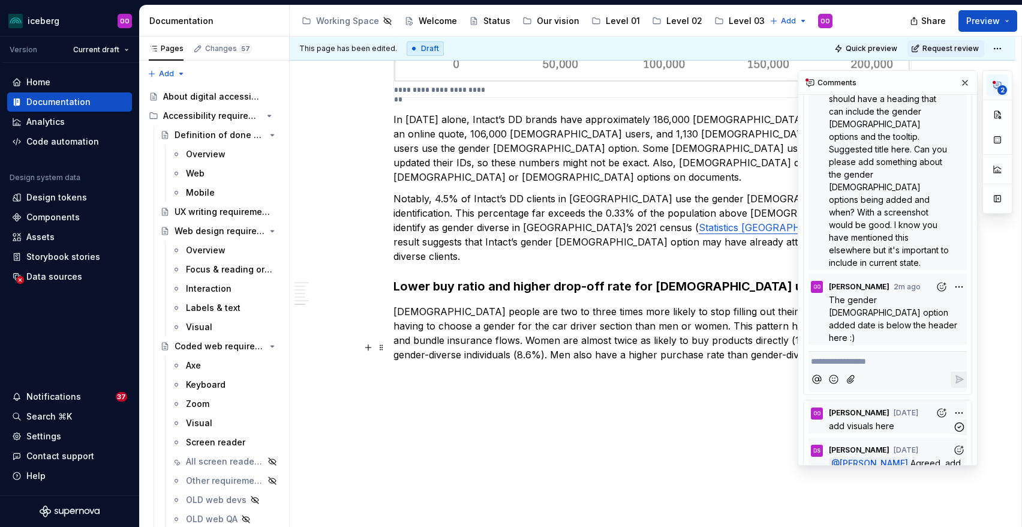
click at [903, 419] on p "add visuals here" at bounding box center [891, 425] width 124 height 13
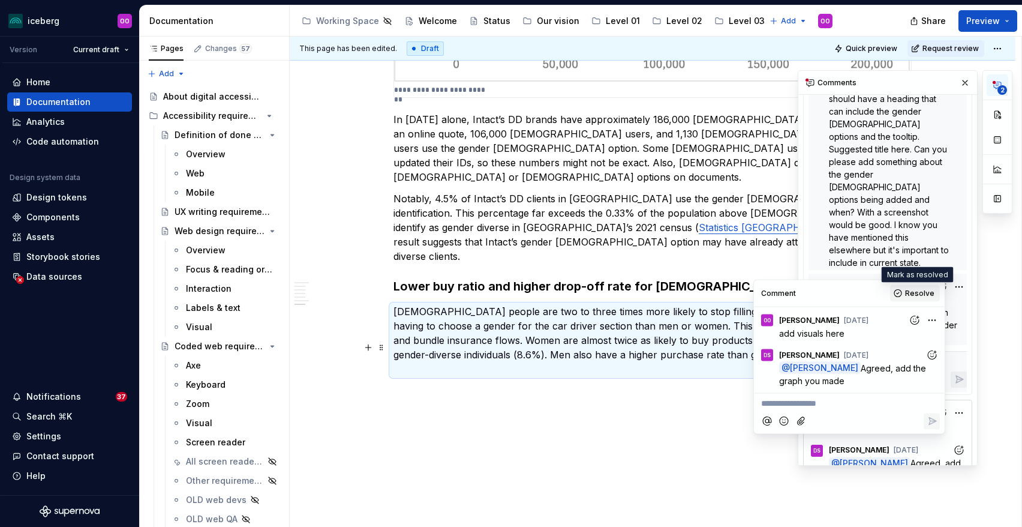
click at [910, 296] on span "Resolve" at bounding box center [919, 293] width 29 height 10
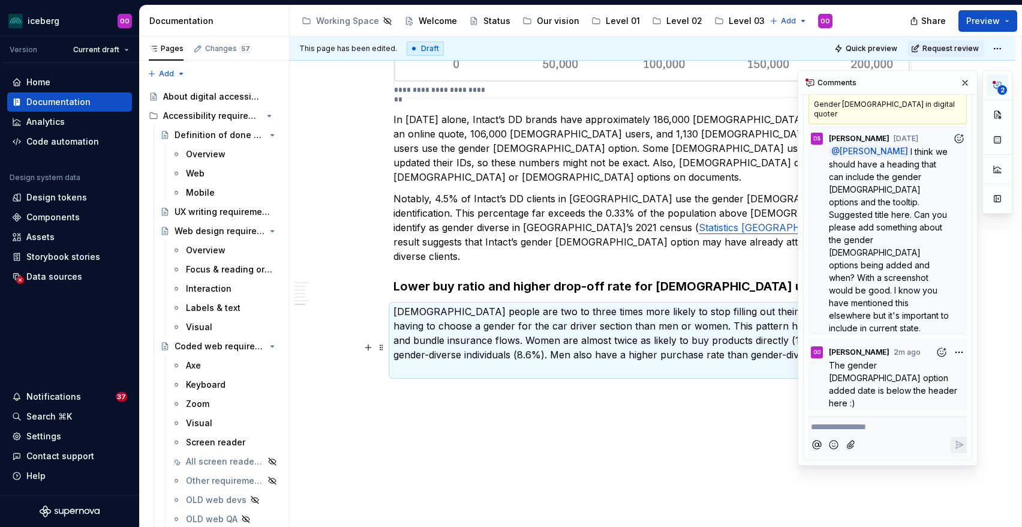
scroll to position [0, 0]
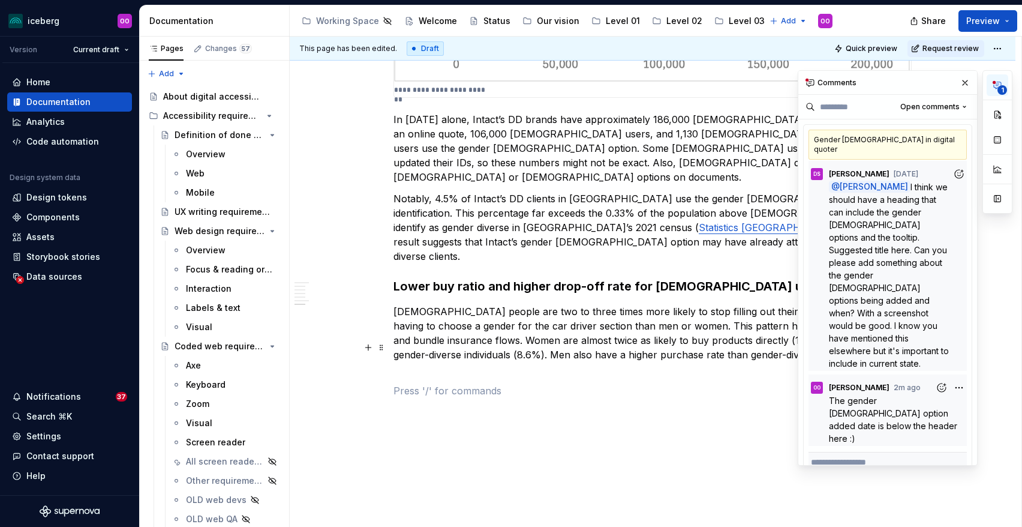
click at [708, 383] on p at bounding box center [652, 390] width 518 height 14
click at [371, 348] on button "button" at bounding box center [368, 347] width 17 height 17
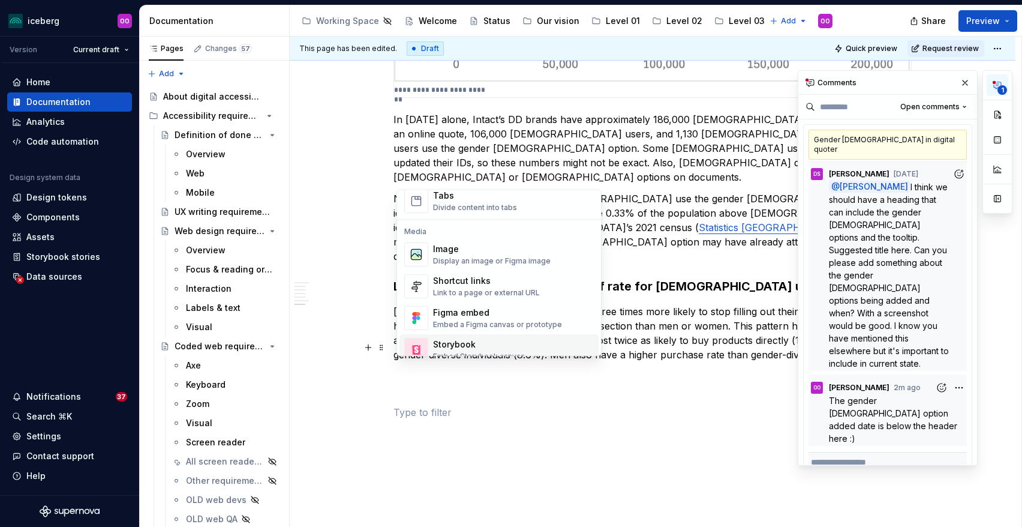
scroll to position [479, 0]
click at [491, 256] on div "Image" at bounding box center [492, 251] width 118 height 12
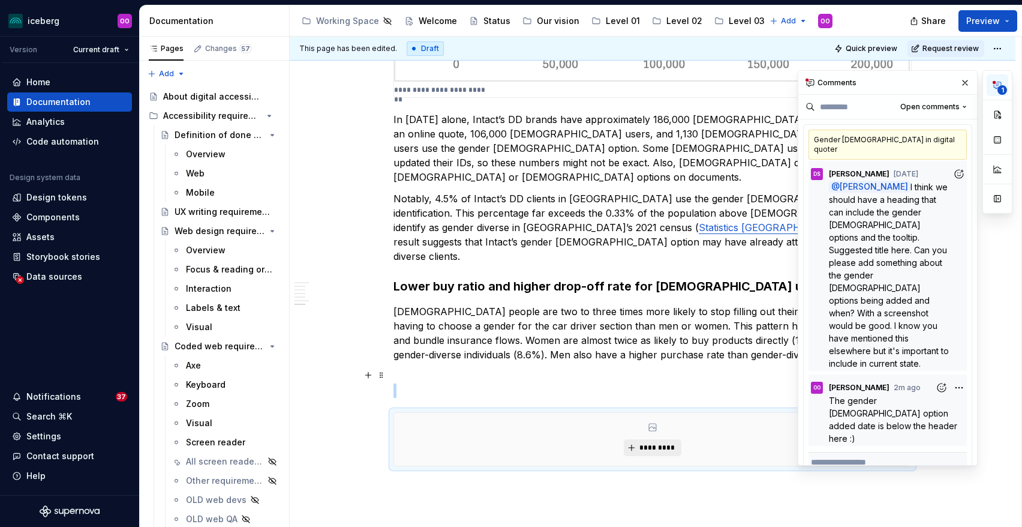
click at [655, 443] on span "*********" at bounding box center [657, 448] width 37 height 10
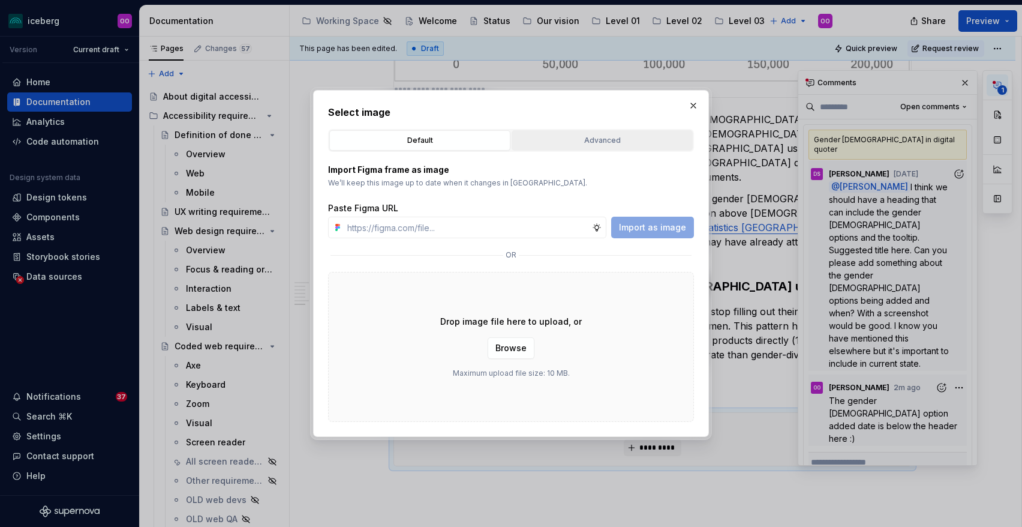
click at [554, 149] on button "Advanced" at bounding box center [602, 140] width 181 height 20
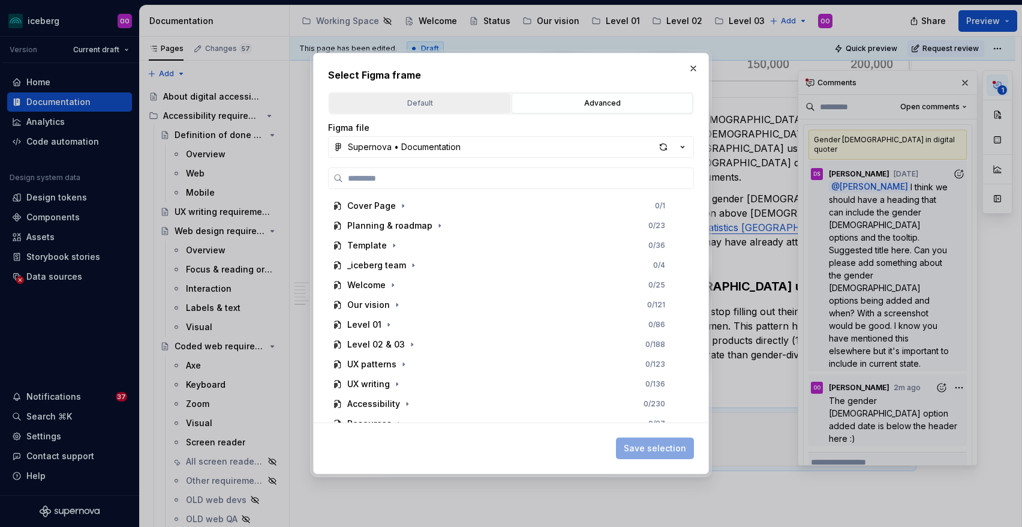
click at [453, 94] on button "Default" at bounding box center [419, 103] width 181 height 20
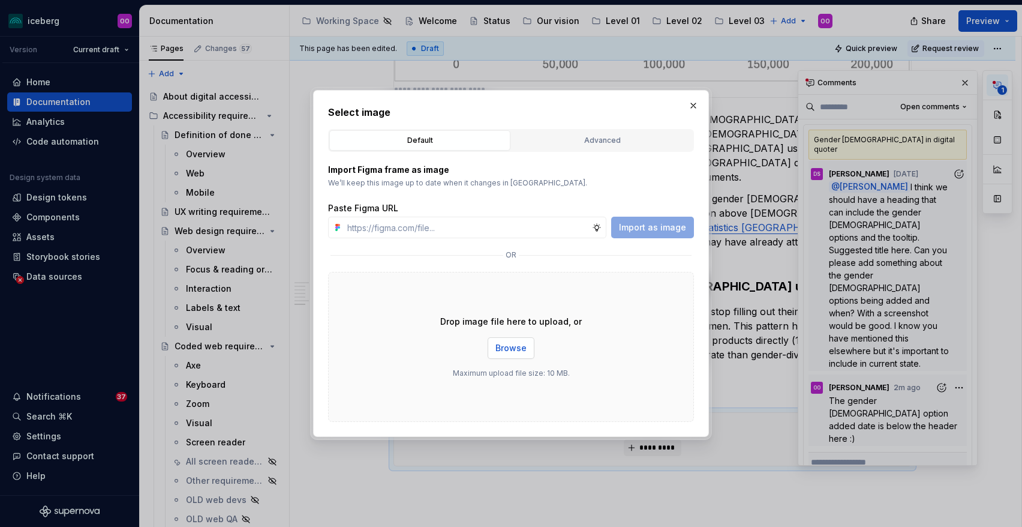
click at [506, 344] on span "Browse" at bounding box center [510, 348] width 31 height 12
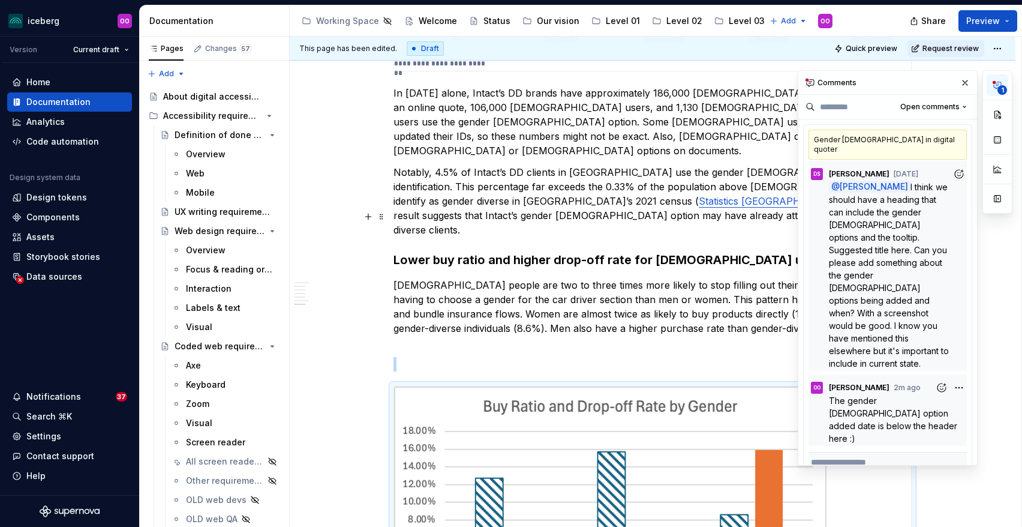
scroll to position [1807, 0]
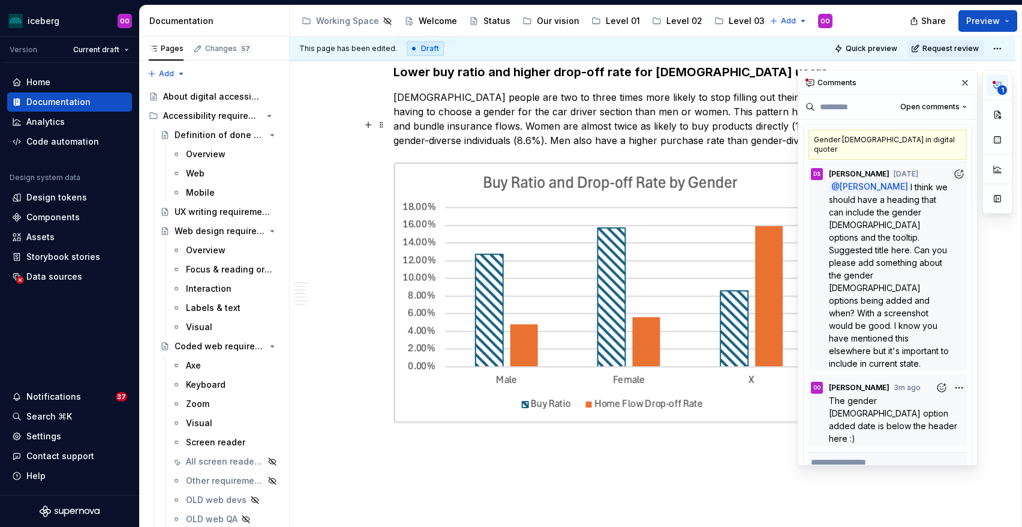
scroll to position [1988, 0]
click at [966, 83] on button "button" at bounding box center [965, 82] width 17 height 17
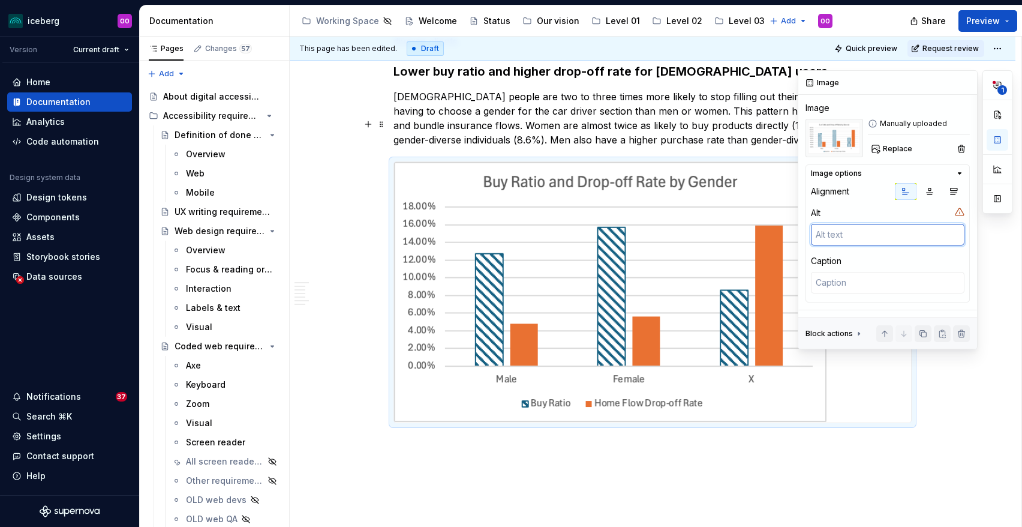
click at [910, 234] on textarea at bounding box center [888, 235] width 154 height 22
click at [849, 232] on textarea "This graph shows that non-" at bounding box center [888, 235] width 154 height 22
click at [945, 233] on textarea "This bar chart shows that non-" at bounding box center [888, 235] width 154 height 22
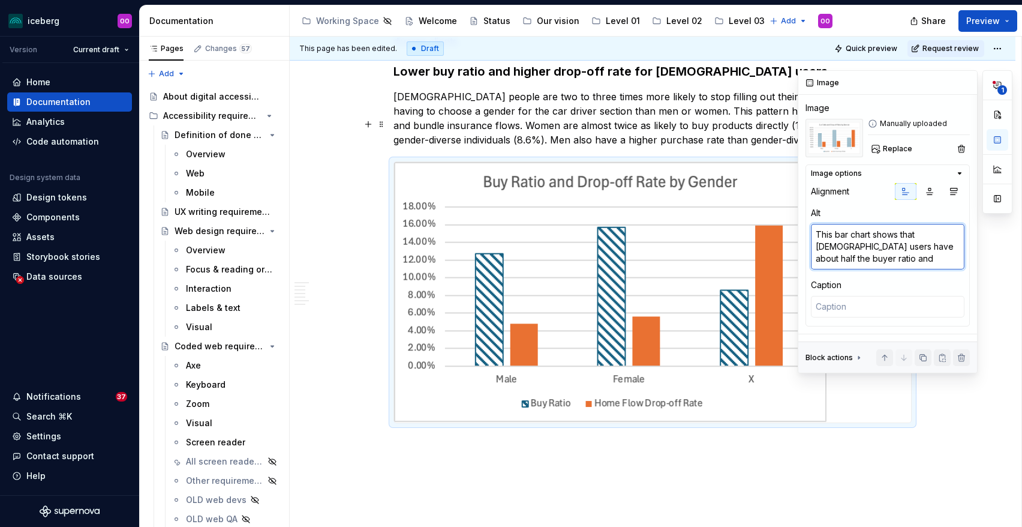
click at [839, 259] on textarea "This bar chart shows that non-binary users have about half the buyer ratio and" at bounding box center [888, 247] width 154 height 46
click at [858, 259] on textarea "This bar chart shows that non-binary users have about half the buy ratio and" at bounding box center [888, 247] width 154 height 46
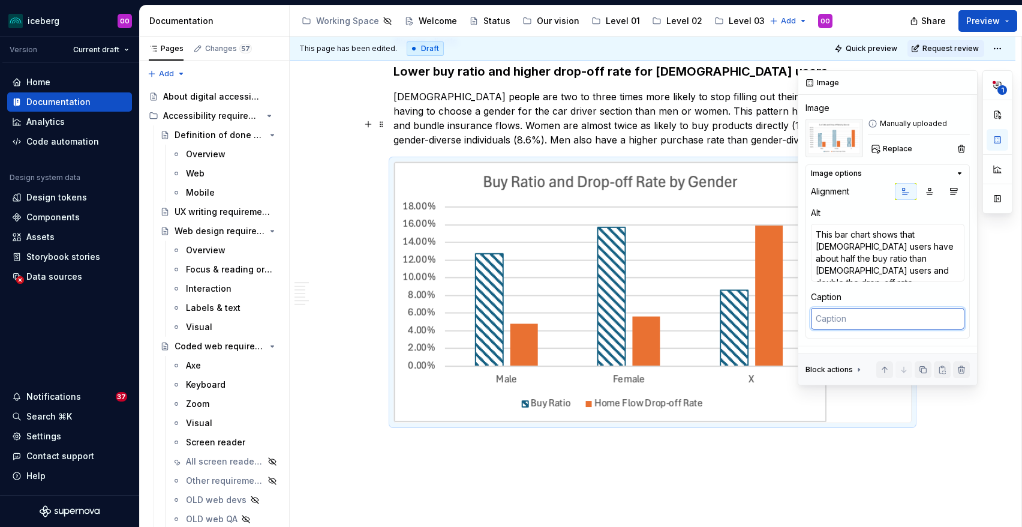
click at [861, 323] on textarea at bounding box center [888, 319] width 154 height 22
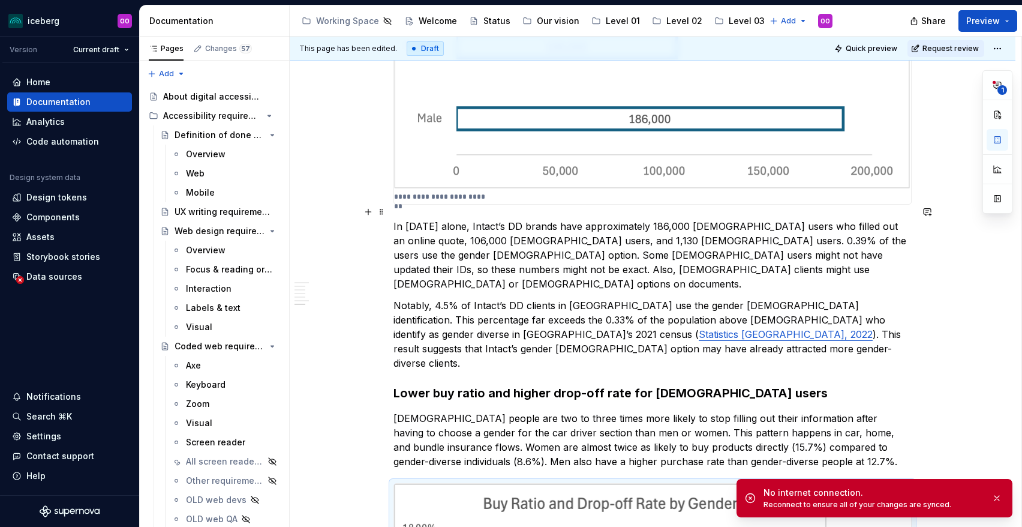
scroll to position [1665, 0]
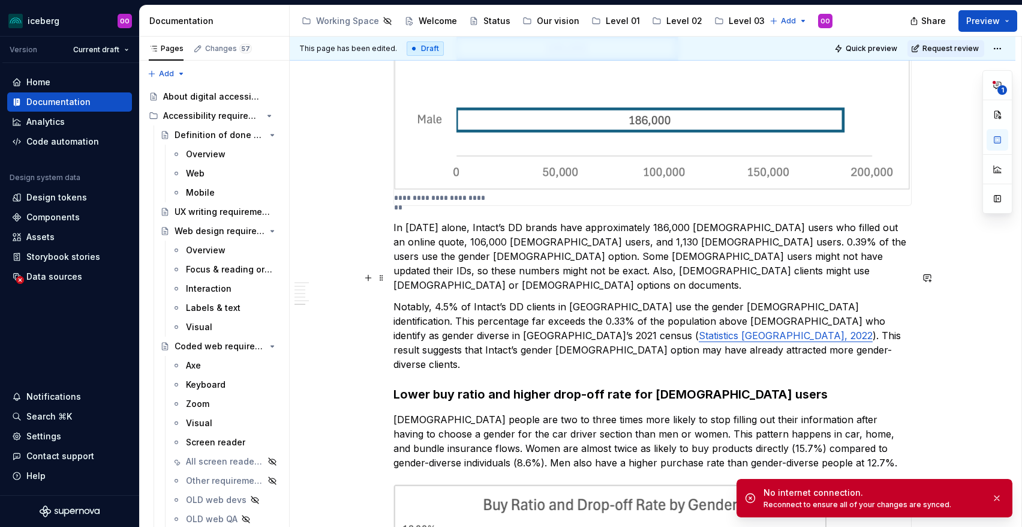
click at [537, 299] on p "Notably, 4.5% of Intact’s DD clients in Ontario use the gender X identification…" at bounding box center [652, 335] width 518 height 72
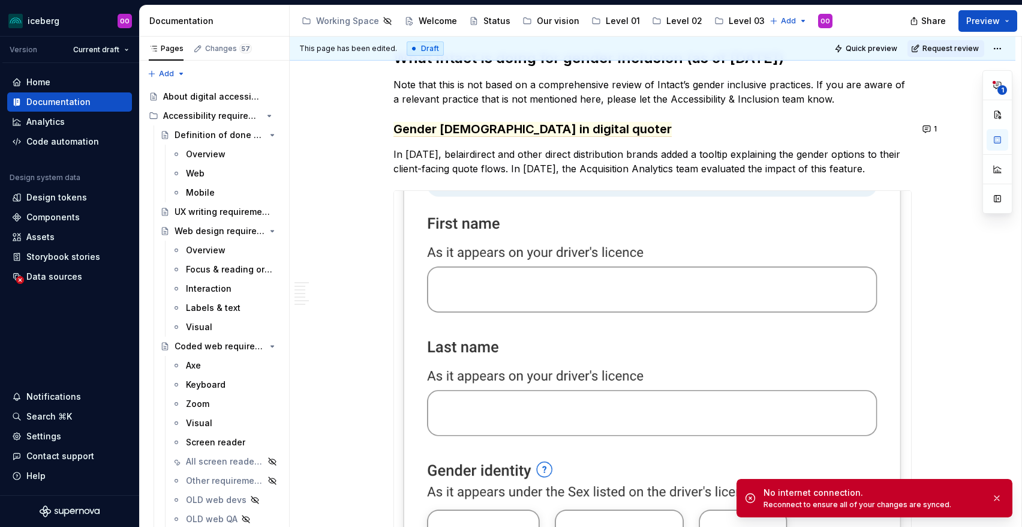
scroll to position [0, 0]
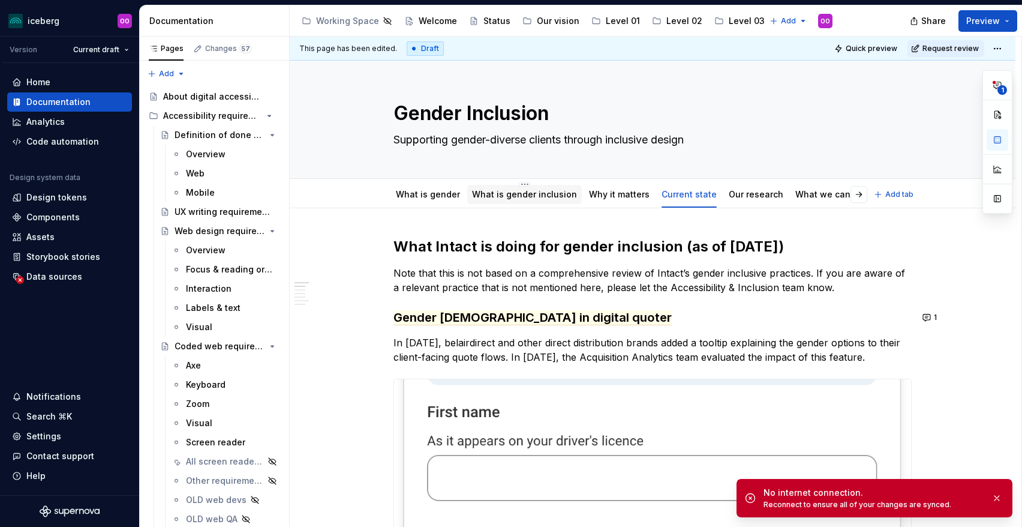
click at [564, 194] on link "What is gender inclusion" at bounding box center [524, 194] width 105 height 10
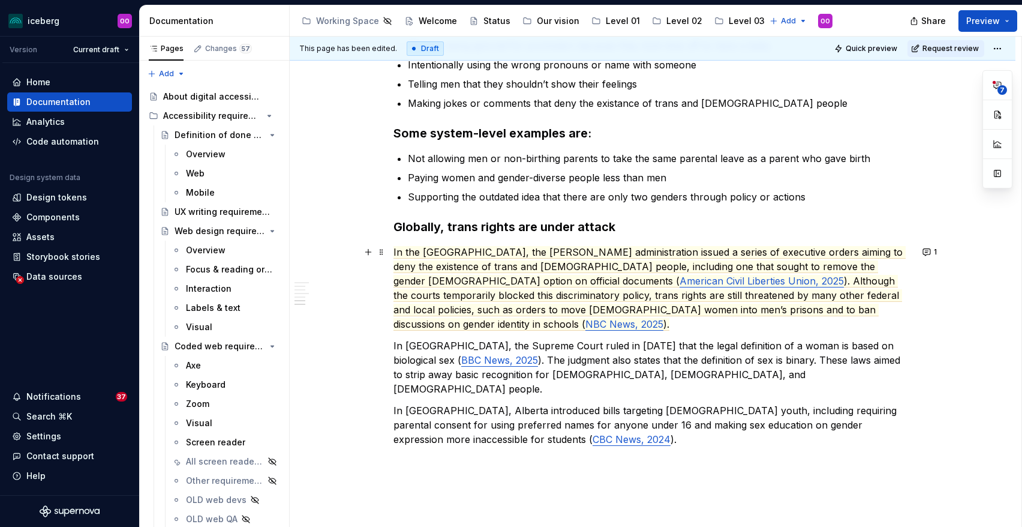
scroll to position [595, 0]
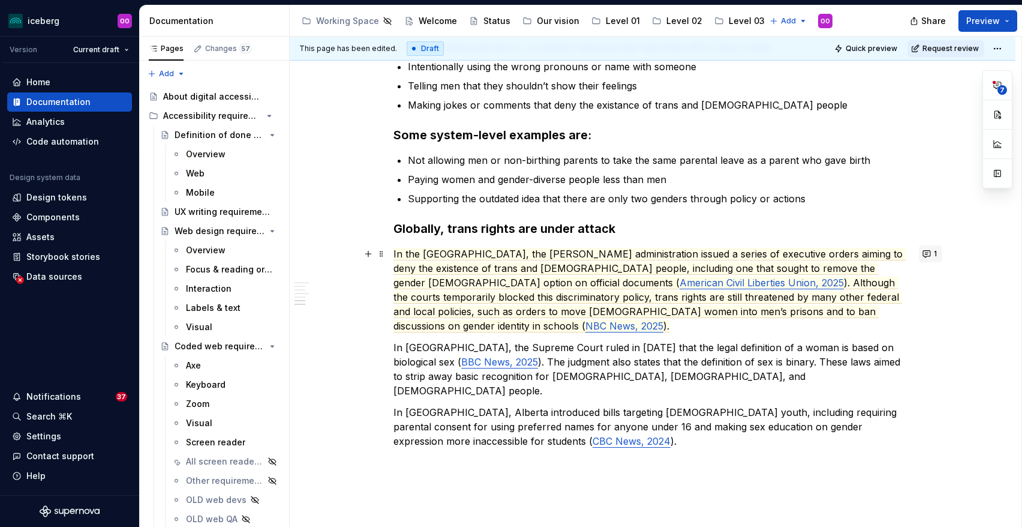
click at [931, 256] on button "1" at bounding box center [930, 253] width 23 height 17
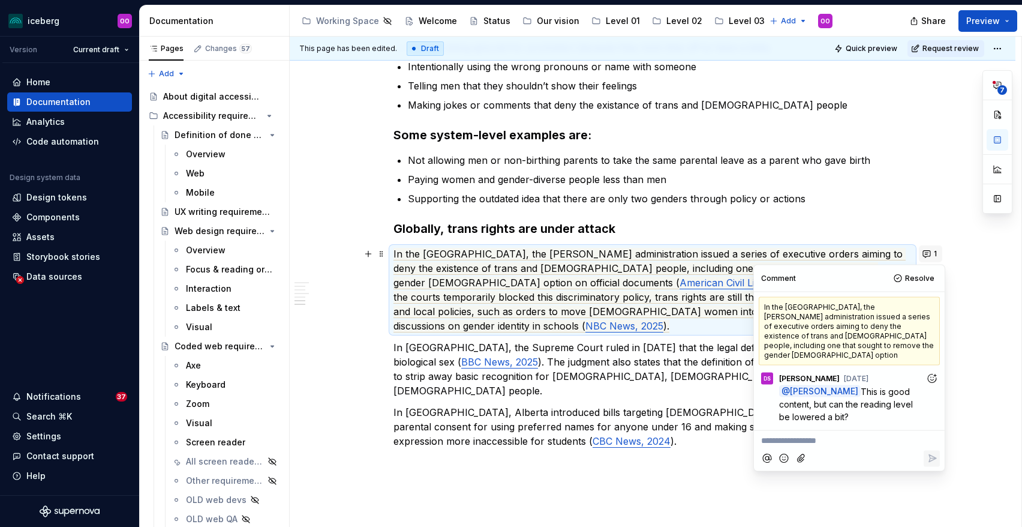
click at [931, 256] on button "1" at bounding box center [930, 253] width 23 height 17
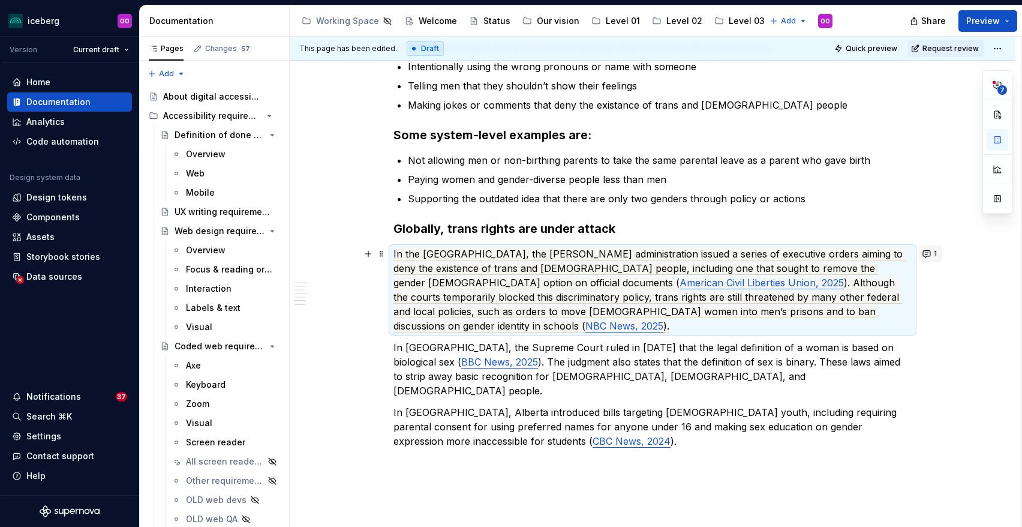
click at [931, 256] on button "1" at bounding box center [930, 253] width 23 height 17
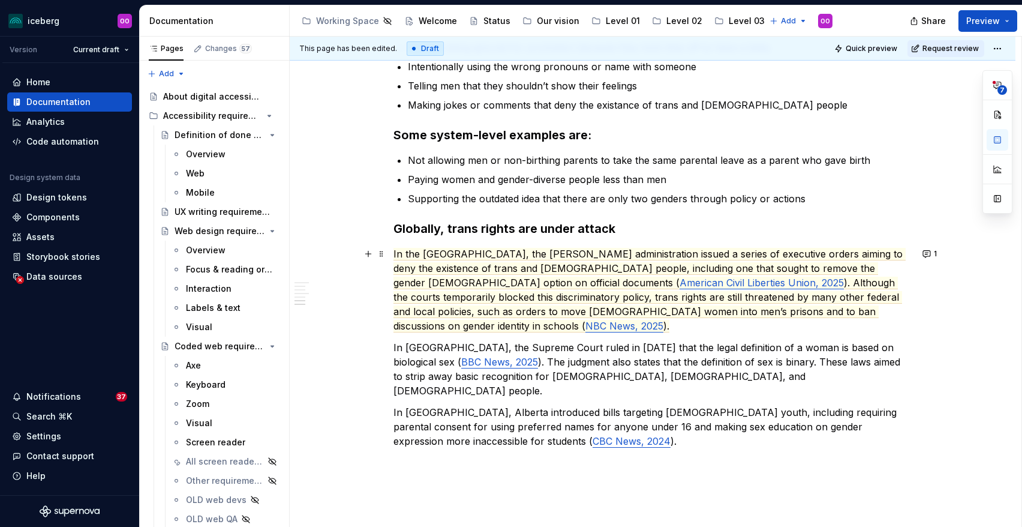
click at [853, 200] on p "Supporting the outdated idea that there are only two genders through policy or …" at bounding box center [660, 198] width 504 height 14
click at [778, 266] on span "In the United States, the Trump administration issued a series of executive ord…" at bounding box center [649, 268] width 512 height 41
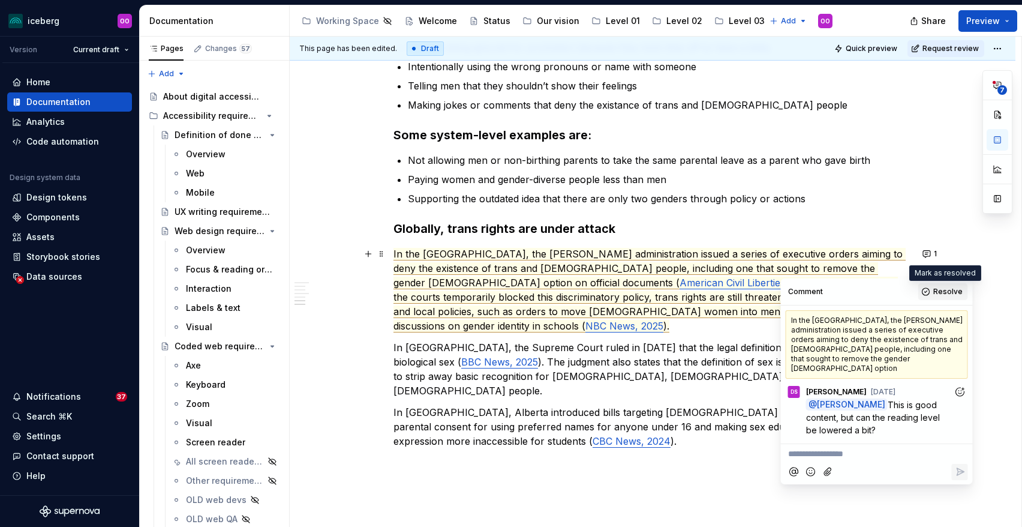
click at [934, 293] on button "Resolve" at bounding box center [943, 291] width 50 height 17
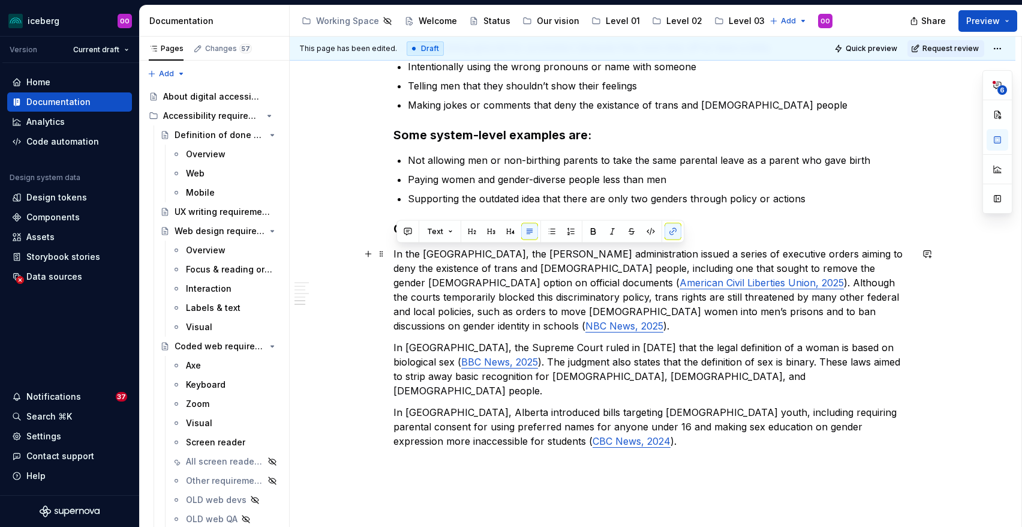
drag, startPoint x: 807, startPoint y: 310, endPoint x: 396, endPoint y: 247, distance: 415.1
click at [396, 247] on p "In the United States, the Trump administration issued a series of executive ord…" at bounding box center [652, 290] width 518 height 86
copy p "In the United States, the Trump administration issued a series of executive ord…"
click at [665, 274] on p "In the United States, the Trump administration issued a series of executive ord…" at bounding box center [652, 290] width 518 height 86
type textarea "*"
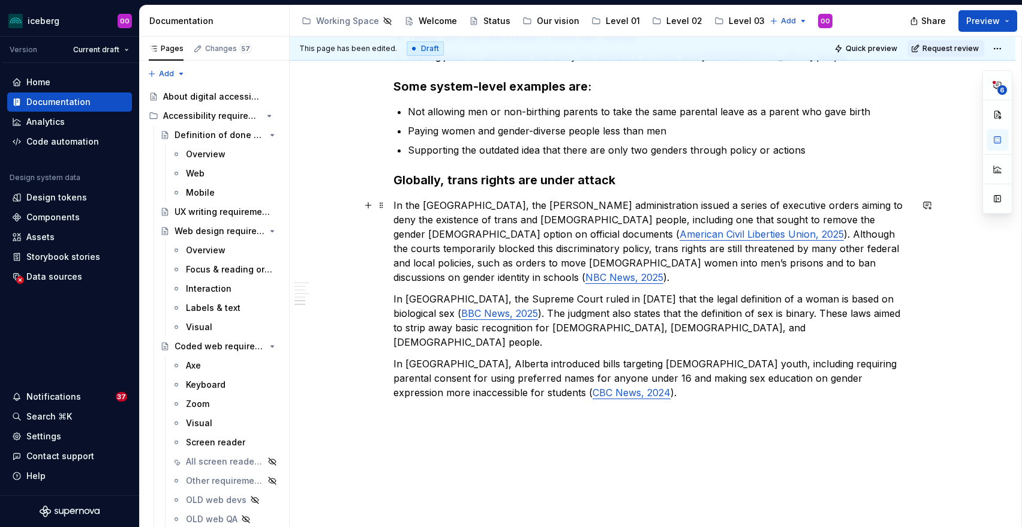
scroll to position [647, 0]
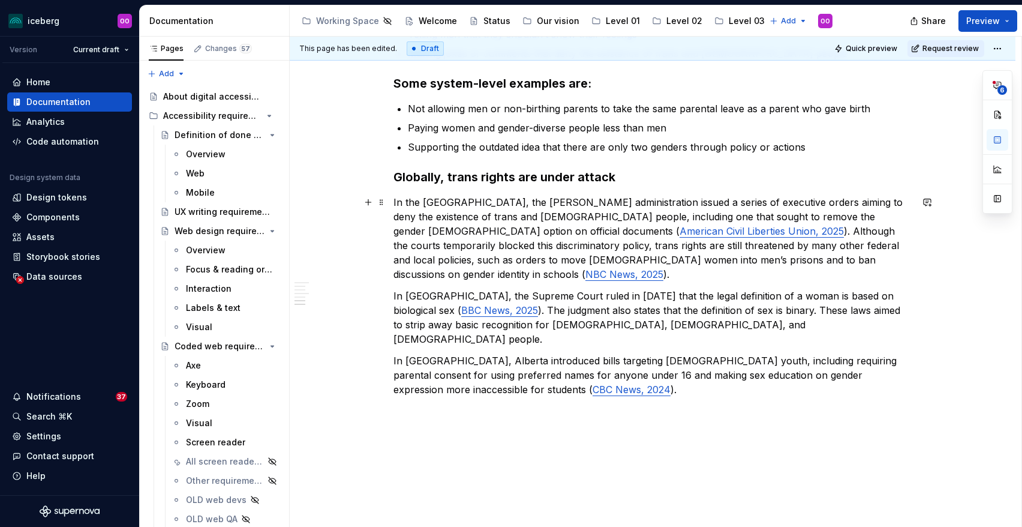
click at [611, 253] on p "In the United States, the Trump administration issued a series of executive ord…" at bounding box center [652, 238] width 518 height 86
click at [599, 305] on p "In Britain, the Supreme Court ruled in April 2025 that the legal definition of …" at bounding box center [652, 317] width 518 height 58
click at [546, 312] on p "In Britain, the Supreme Court ruled in April 2025 that the legal definition of …" at bounding box center [652, 317] width 518 height 58
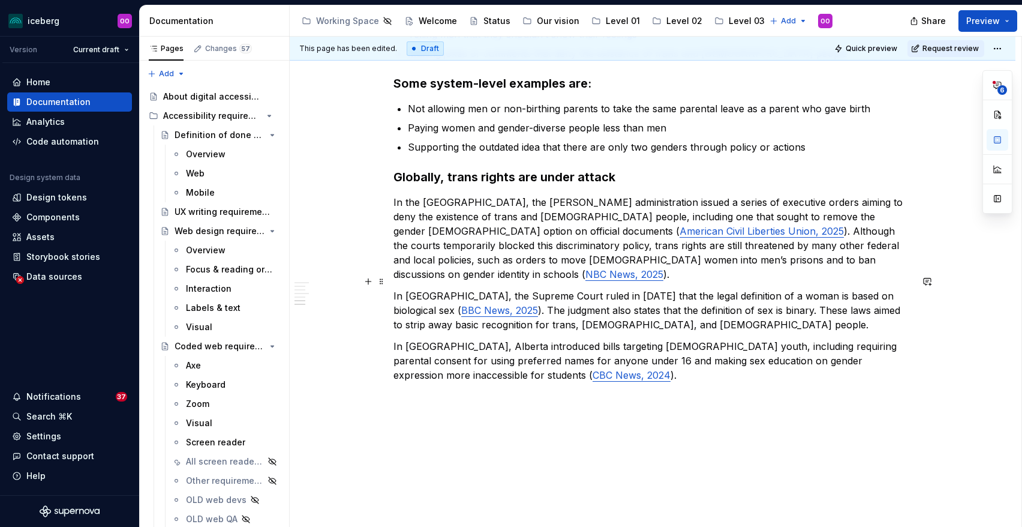
click at [482, 309] on p "In Britain, the Supreme Court ruled in April 2025 that the legal definition of …" at bounding box center [652, 309] width 518 height 43
click at [824, 263] on p "In the United States, the Trump administration issued a series of executive ord…" at bounding box center [652, 238] width 518 height 86
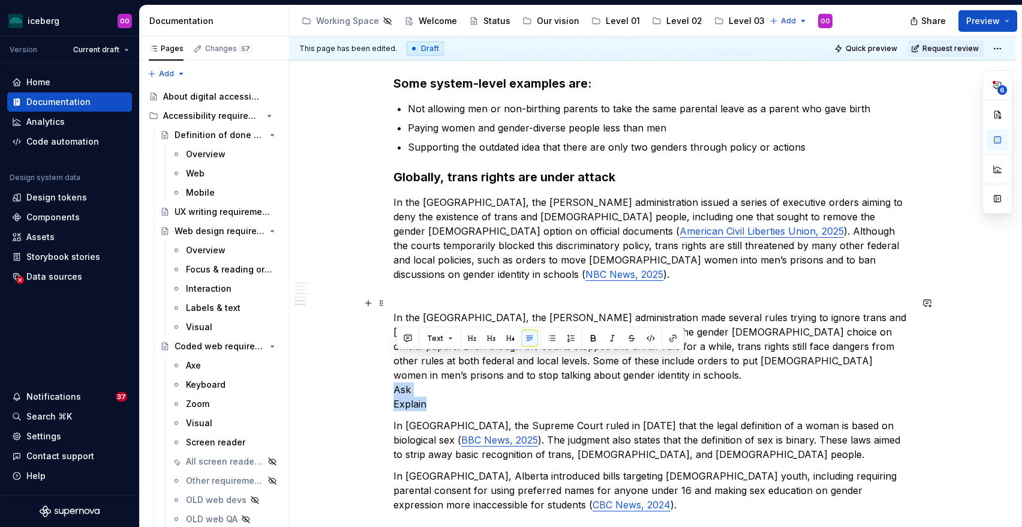
drag, startPoint x: 441, startPoint y: 376, endPoint x: 384, endPoint y: 360, distance: 59.8
click at [384, 360] on div "What is gender inclusion Gender inclusion means treating people of all genders …" at bounding box center [653, 188] width 726 height 1252
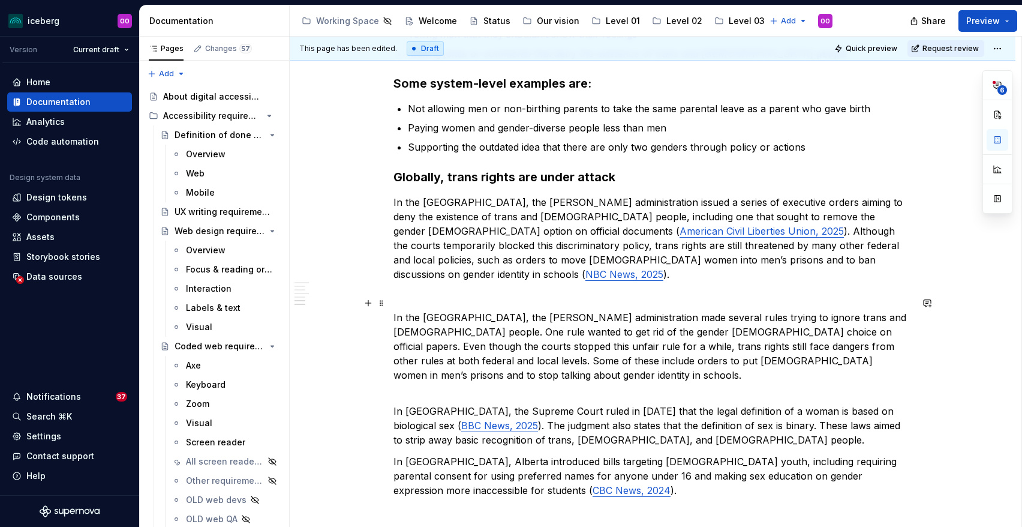
click at [675, 310] on p "In the United States, the Trump administration made several rules trying to ign…" at bounding box center [652, 353] width 518 height 86
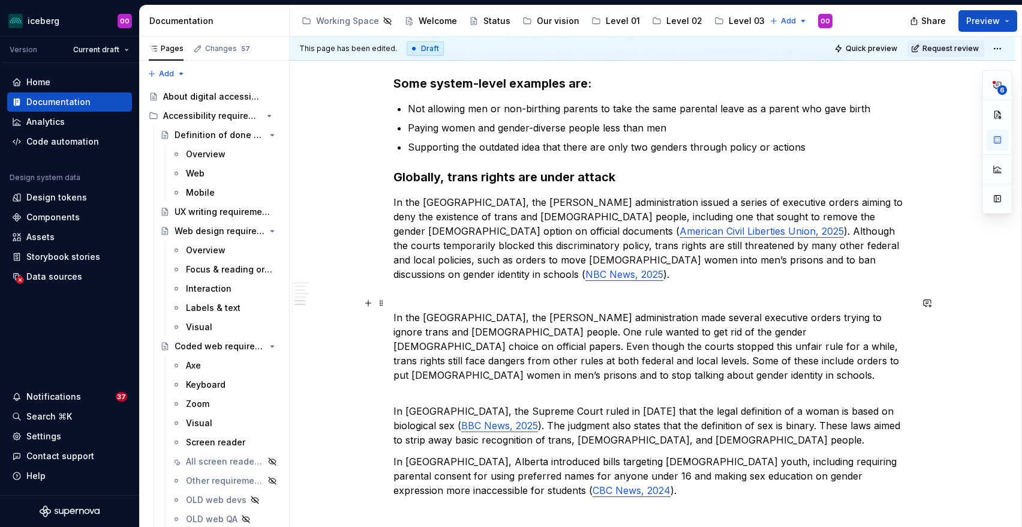
click at [672, 310] on p "In the United States, the Trump administration made several executive orders tr…" at bounding box center [652, 353] width 518 height 86
click at [806, 310] on p "In the United States, the Trump administration made several executive orders tr…" at bounding box center [652, 353] width 518 height 86
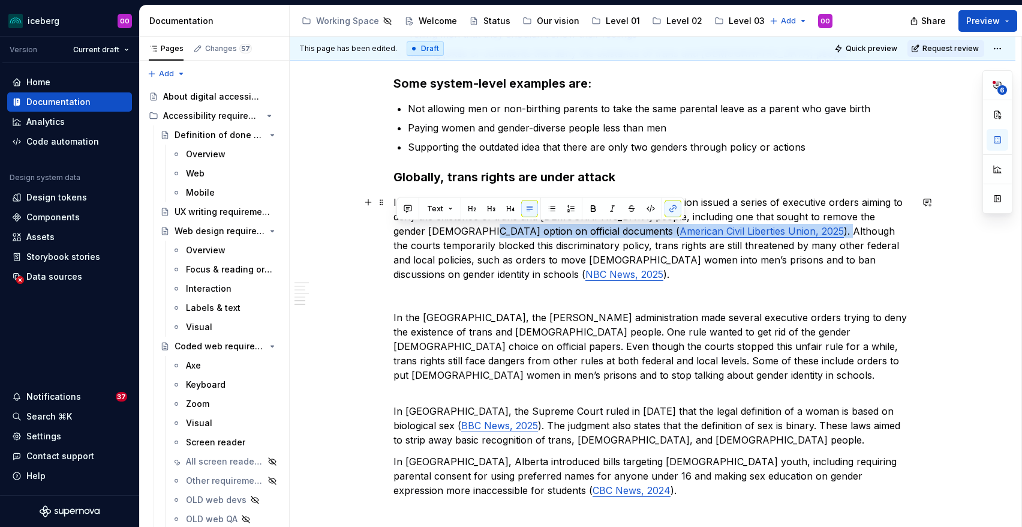
drag, startPoint x: 573, startPoint y: 232, endPoint x: 393, endPoint y: 233, distance: 179.9
click at [393, 233] on div "What is gender inclusion Gender inclusion means treating people of all genders …" at bounding box center [653, 180] width 726 height 1237
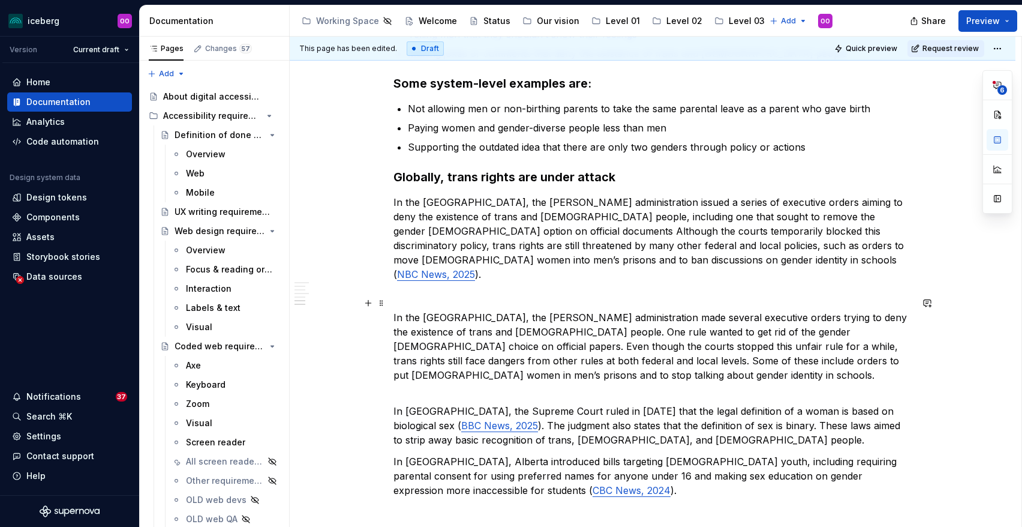
click at [812, 320] on p "In the United States, the Trump administration made several executive orders tr…" at bounding box center [652, 353] width 518 height 86
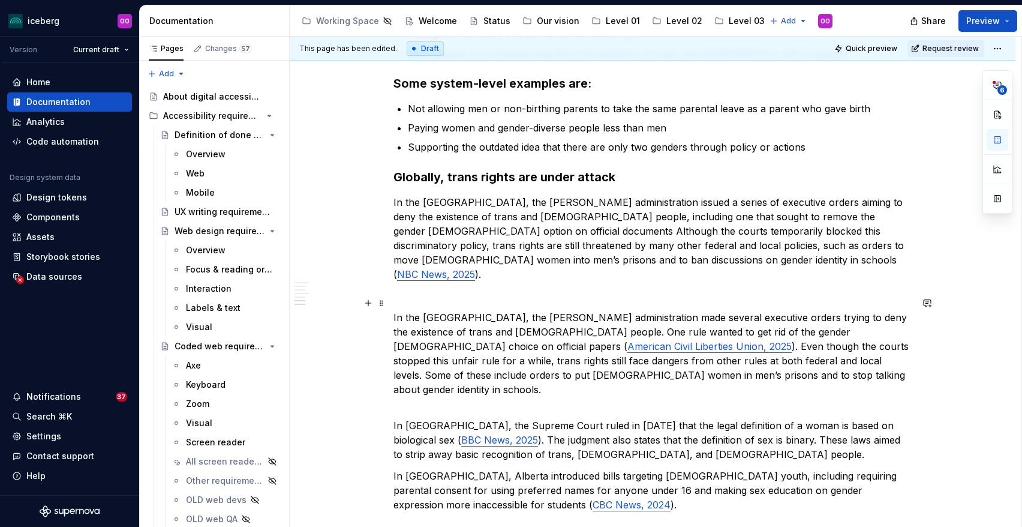
click at [601, 322] on p "In the United States, the Trump administration made several executive orders tr…" at bounding box center [652, 360] width 518 height 101
click at [549, 319] on p "In the United States, the Trump administration made several executive orders tr…" at bounding box center [652, 360] width 518 height 101
click at [572, 333] on p "In the United States, the Trump administration made several executive orders tr…" at bounding box center [652, 360] width 518 height 101
drag, startPoint x: 528, startPoint y: 319, endPoint x: 555, endPoint y: 320, distance: 27.0
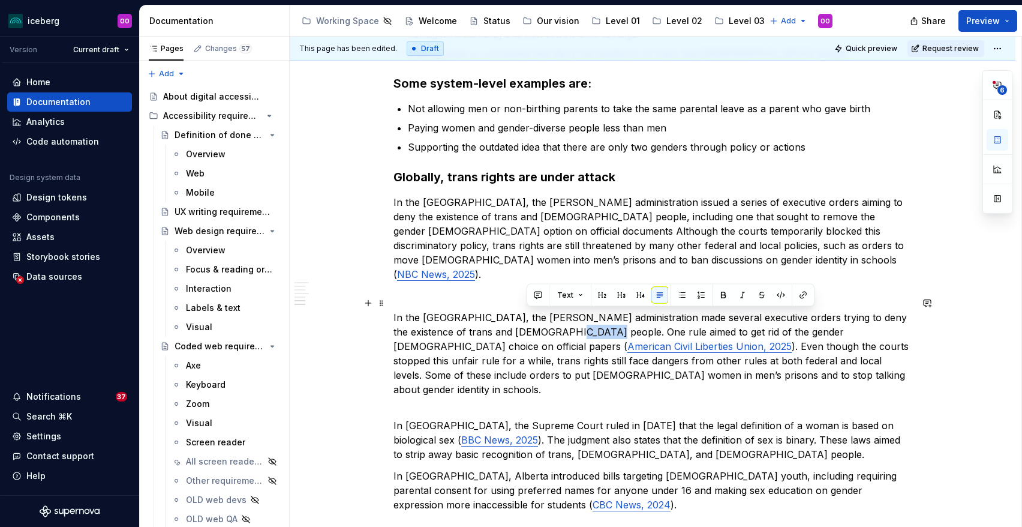
click at [555, 320] on p "In the United States, the Trump administration made several executive orders tr…" at bounding box center [652, 360] width 518 height 101
click at [539, 336] on p "In the United States, the Trump administration made several executive orders tr…" at bounding box center [652, 360] width 518 height 101
drag, startPoint x: 527, startPoint y: 316, endPoint x: 542, endPoint y: 311, distance: 16.3
click at [542, 311] on p "In the United States, the Trump administration made several executive orders tr…" at bounding box center [652, 360] width 518 height 101
click at [579, 319] on p "In the United States, the Trump administration made several executive orders tr…" at bounding box center [652, 360] width 518 height 101
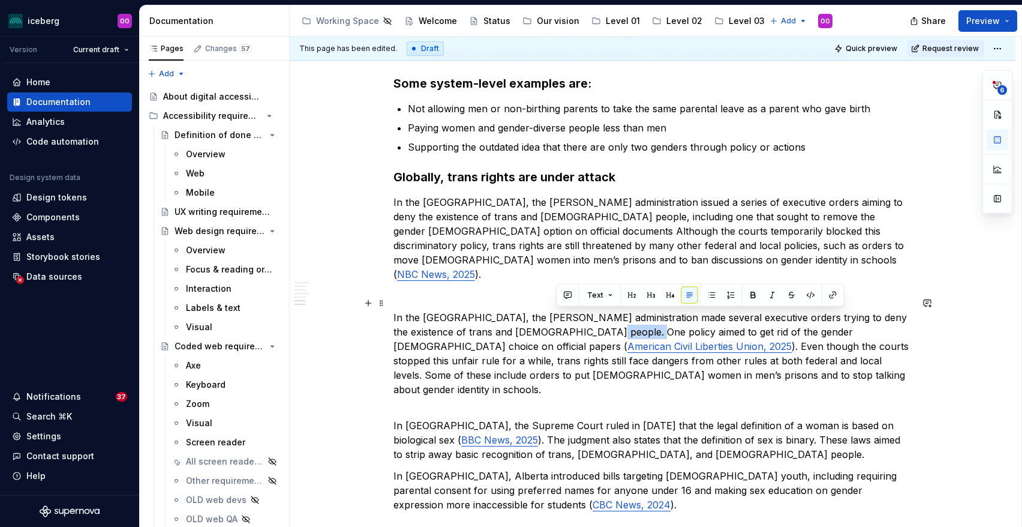
drag, startPoint x: 556, startPoint y: 320, endPoint x: 597, endPoint y: 320, distance: 40.8
click at [597, 320] on p "In the United States, the Trump administration made several executive orders tr…" at bounding box center [652, 360] width 518 height 101
drag, startPoint x: 597, startPoint y: 318, endPoint x: 642, endPoint y: 319, distance: 45.0
click at [642, 319] on p "In the United States, the Trump administration made several executive orders tr…" at bounding box center [652, 360] width 518 height 101
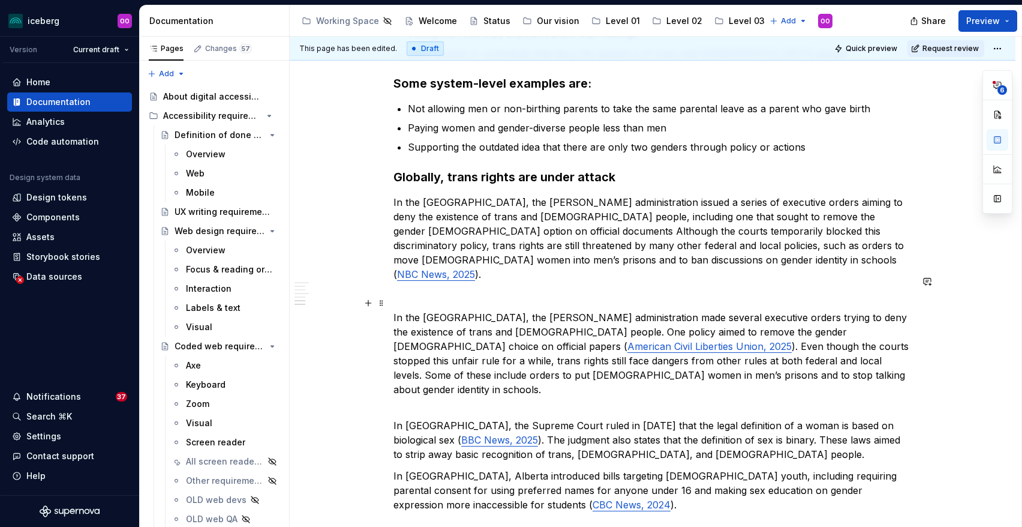
click at [678, 335] on p "In the United States, the Trump administration made several executive orders tr…" at bounding box center [652, 360] width 518 height 101
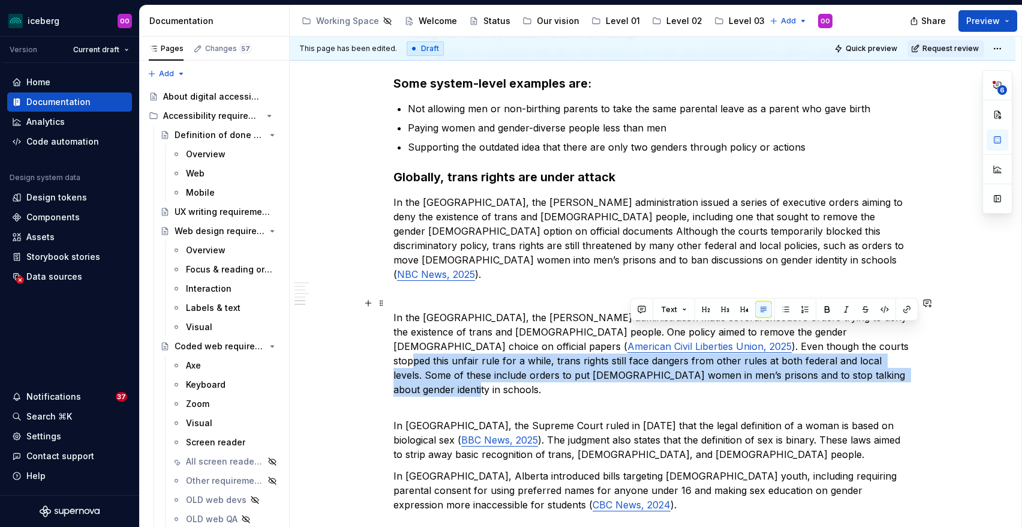
drag, startPoint x: 631, startPoint y: 328, endPoint x: 663, endPoint y: 358, distance: 44.1
click at [663, 358] on p "In the United States, the Trump administration made several executive orders tr…" at bounding box center [652, 360] width 518 height 101
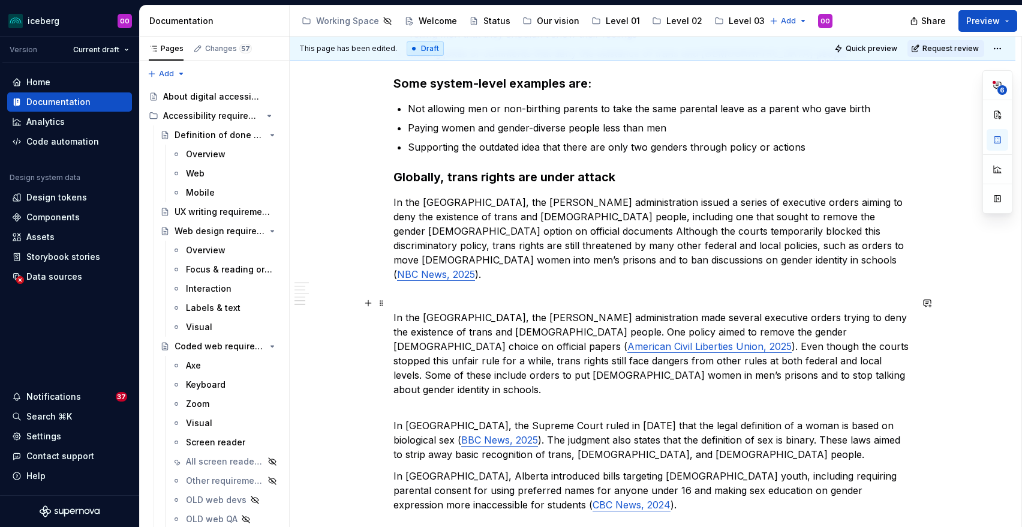
click at [704, 331] on p "In the United States, the Trump administration made several executive orders tr…" at bounding box center [652, 360] width 518 height 101
drag, startPoint x: 775, startPoint y: 332, endPoint x: 725, endPoint y: 332, distance: 49.8
click at [725, 332] on p "In the United States, the Trump administration made several executive orders tr…" at bounding box center [652, 360] width 518 height 101
click at [696, 361] on p "In the United States, the Trump administration made several executive orders tr…" at bounding box center [652, 360] width 518 height 101
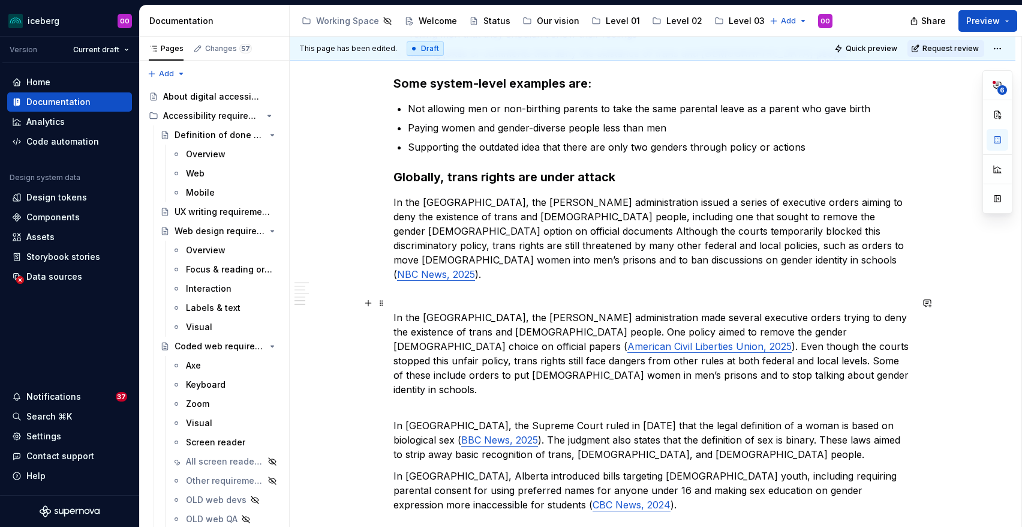
click at [434, 350] on p "In the United States, the Trump administration made several executive orders tr…" at bounding box center [652, 360] width 518 height 101
click at [489, 380] on p "In the United States, the Trump administration made several executive orders tr…" at bounding box center [652, 360] width 518 height 101
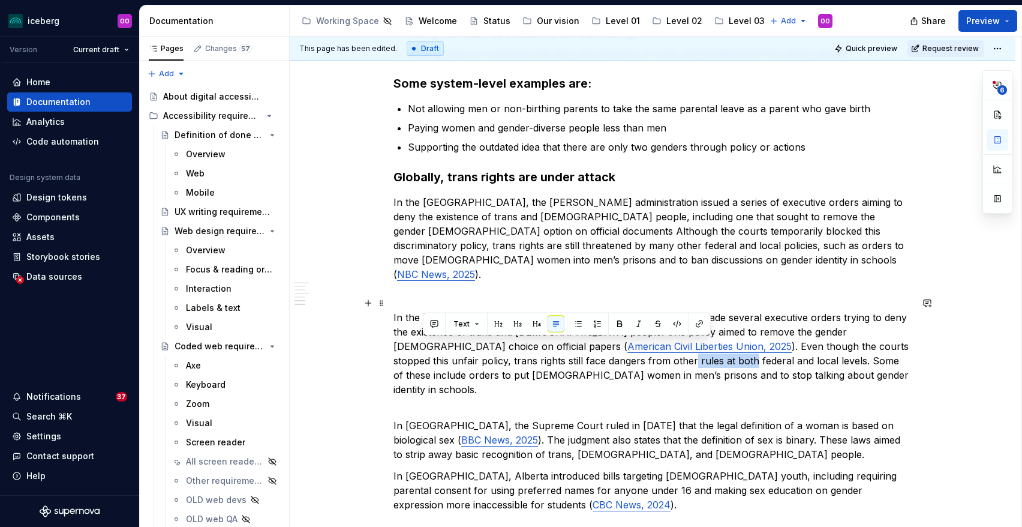
drag, startPoint x: 479, startPoint y: 347, endPoint x: 421, endPoint y: 347, distance: 58.2
click at [421, 347] on p "In the United States, the Trump administration made several executive orders tr…" at bounding box center [652, 360] width 518 height 101
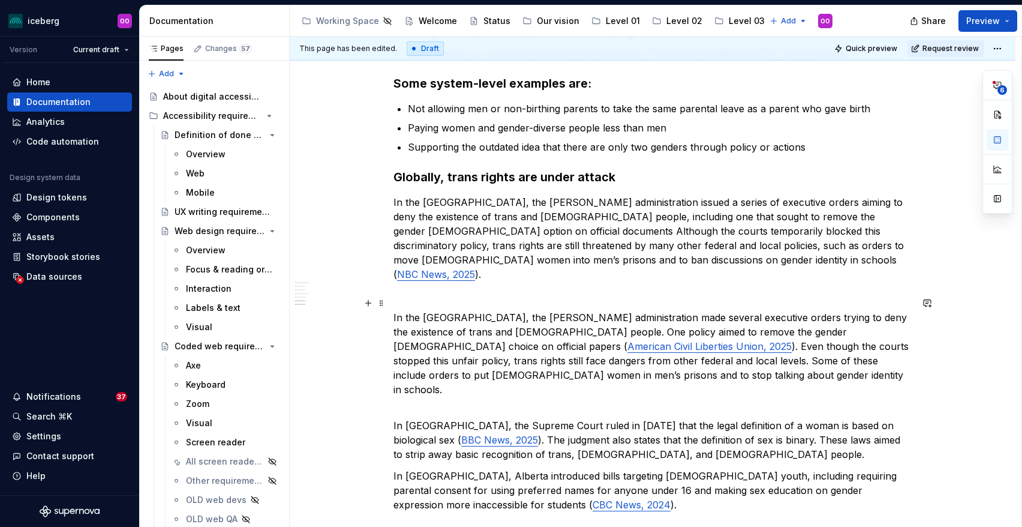
click at [510, 349] on p "In the United States, the Trump administration made several executive orders tr…" at bounding box center [652, 360] width 518 height 101
click at [610, 346] on p "In the United States, the Trump administration made several executive orders tr…" at bounding box center [652, 360] width 518 height 101
drag, startPoint x: 609, startPoint y: 263, endPoint x: 517, endPoint y: 260, distance: 91.8
click at [517, 260] on p "In the United States, the Trump administration issued a series of executive ord…" at bounding box center [652, 238] width 518 height 86
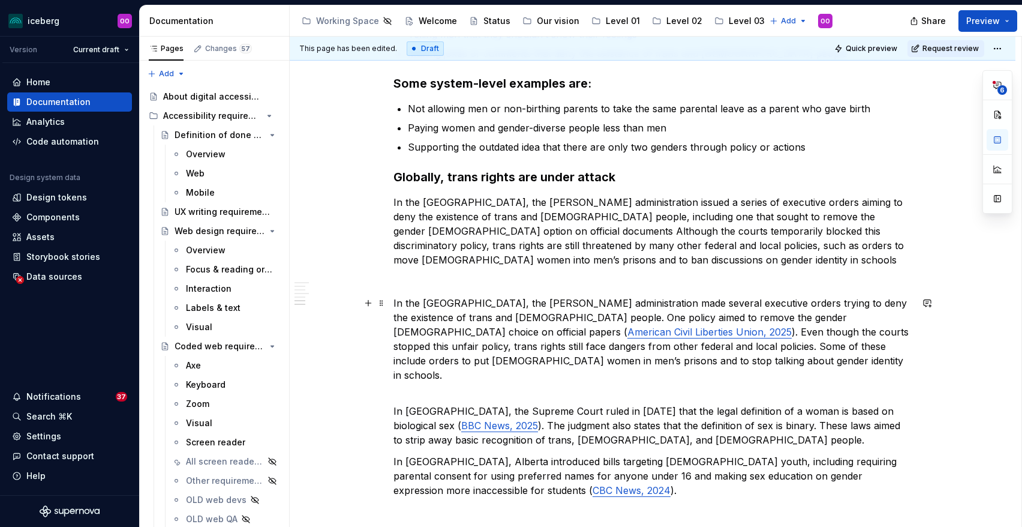
click at [578, 362] on p "In the United States, the Trump administration made several executive orders tr…" at bounding box center [652, 346] width 518 height 101
click at [591, 261] on p "In the United States, the Trump administration issued a series of executive ord…" at bounding box center [652, 231] width 518 height 72
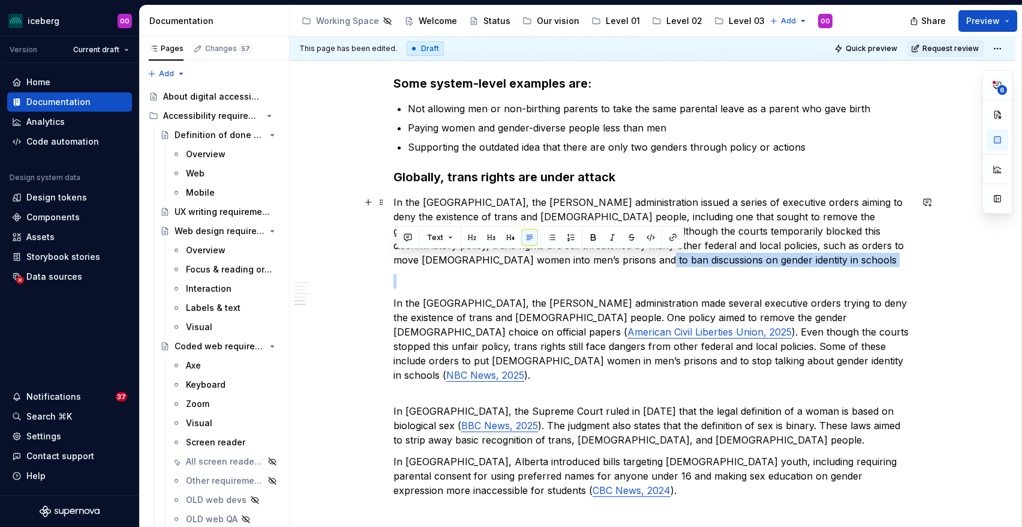
click at [591, 261] on p "In the United States, the Trump administration issued a series of executive ord…" at bounding box center [652, 231] width 518 height 72
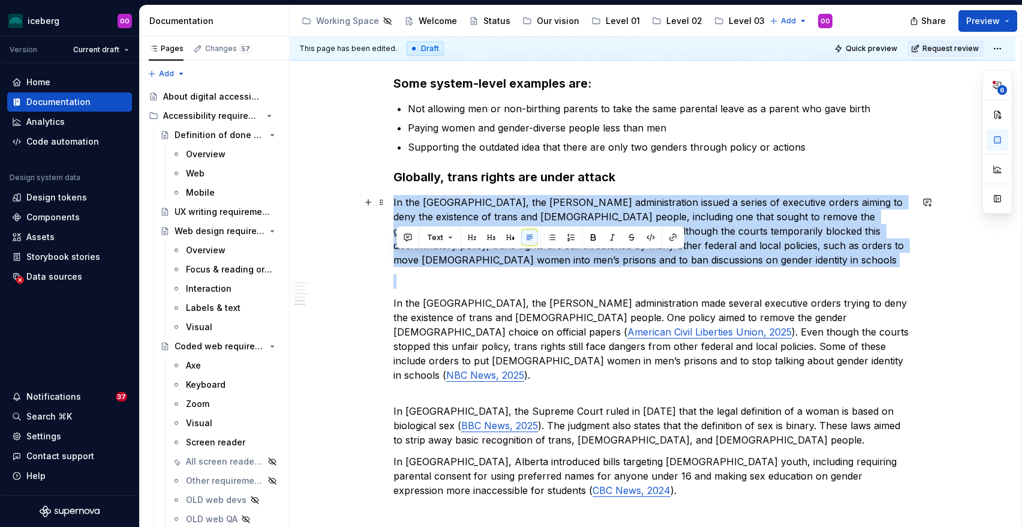
click at [591, 261] on p "In the United States, the Trump administration issued a series of executive ord…" at bounding box center [652, 231] width 518 height 72
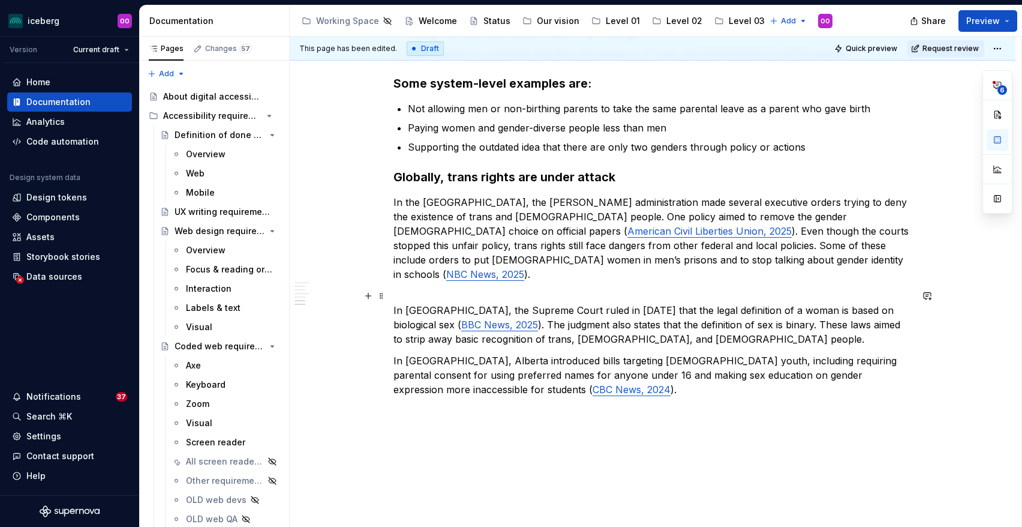
click at [476, 286] on div "What is gender inclusion Gender inclusion means treating people of all genders …" at bounding box center [652, 58] width 518 height 936
click at [453, 275] on p "In the United States, the Trump administration made several executive orders tr…" at bounding box center [652, 245] width 518 height 101
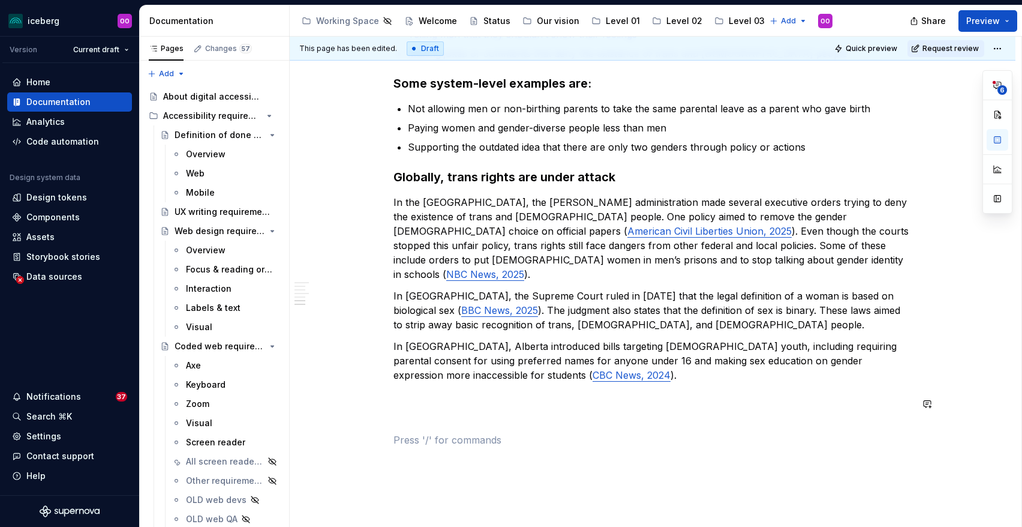
click at [615, 411] on div "What is gender inclusion Gender inclusion means treating people of all genders …" at bounding box center [652, 50] width 518 height 921
click at [595, 411] on div "What is gender inclusion Gender inclusion means treating people of all genders …" at bounding box center [652, 50] width 518 height 921
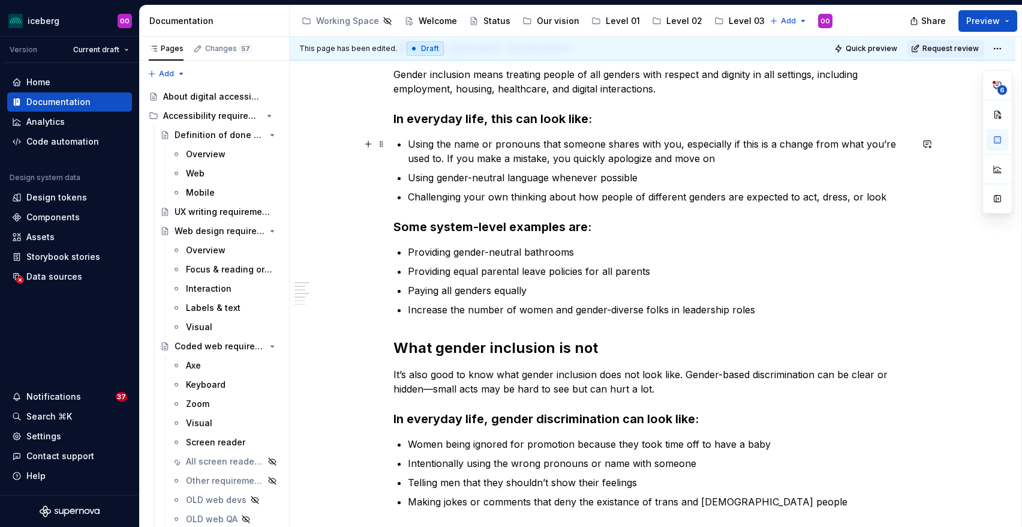
scroll to position [0, 0]
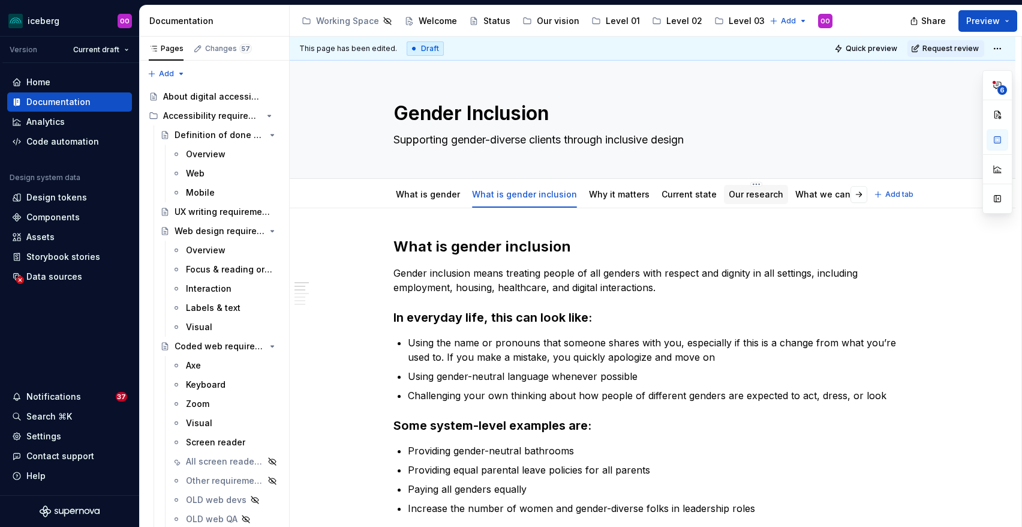
click at [729, 190] on link "Our research" at bounding box center [756, 194] width 55 height 10
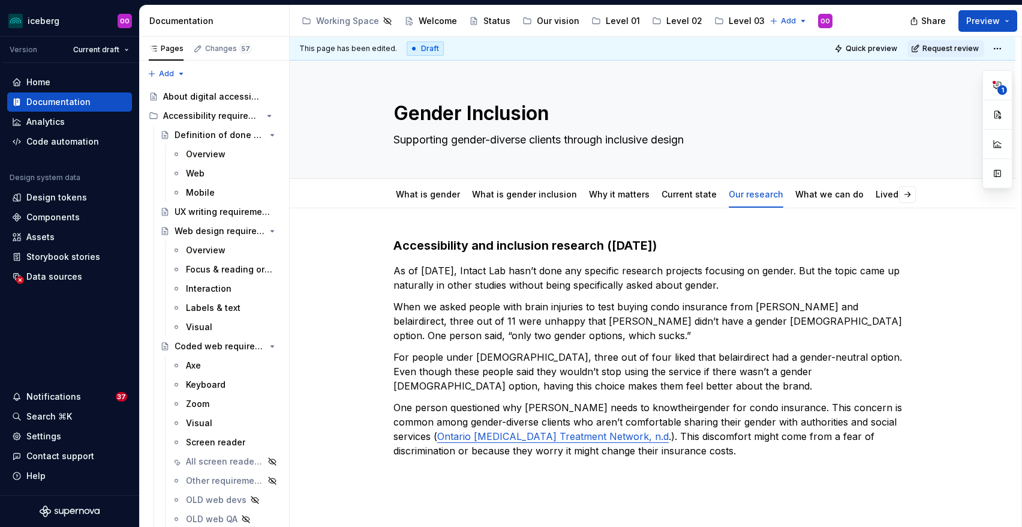
scroll to position [167, 0]
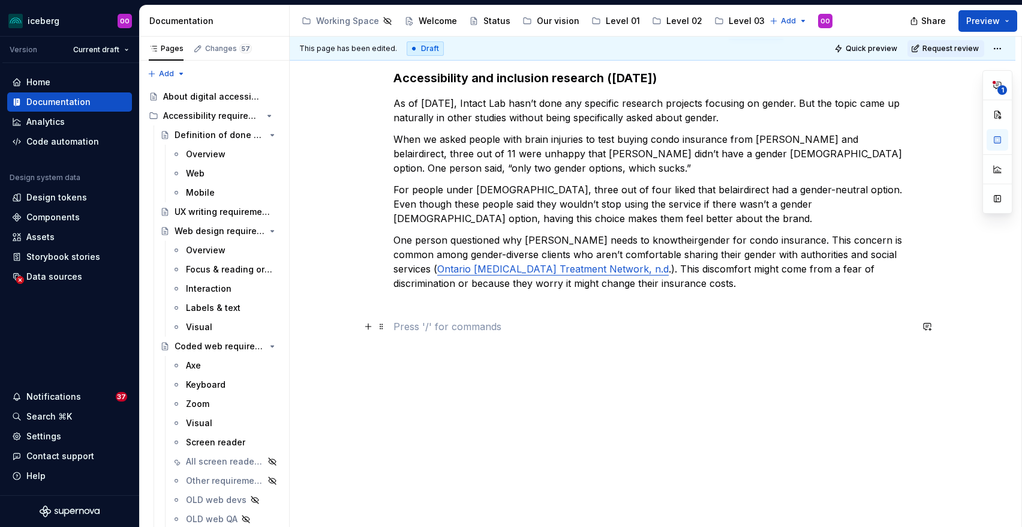
click at [624, 325] on p at bounding box center [652, 326] width 518 height 14
click at [570, 298] on p at bounding box center [652, 304] width 518 height 14
click at [375, 306] on button "button" at bounding box center [368, 304] width 17 height 17
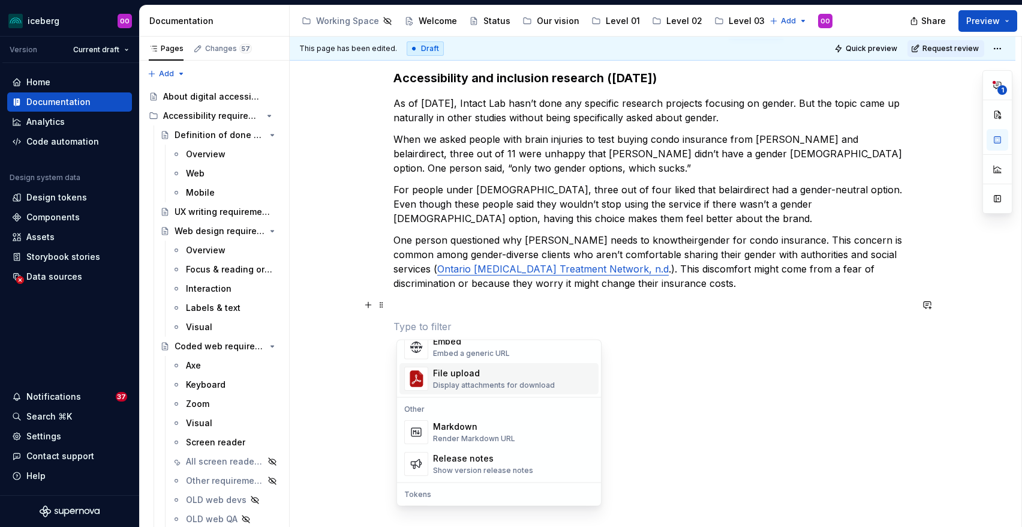
scroll to position [732, 0]
click at [460, 308] on p at bounding box center [652, 304] width 518 height 14
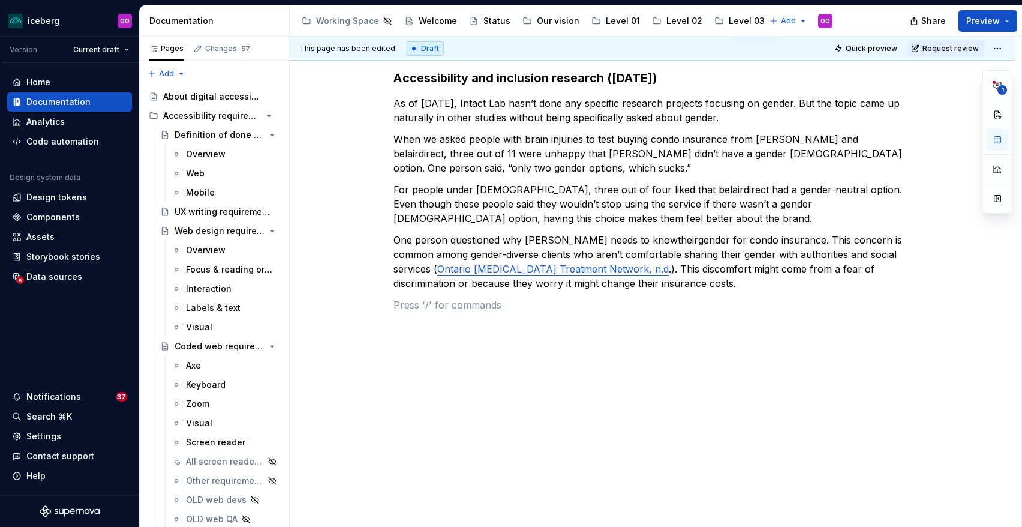
type textarea "*"
